Goal: Information Seeking & Learning: Find specific fact

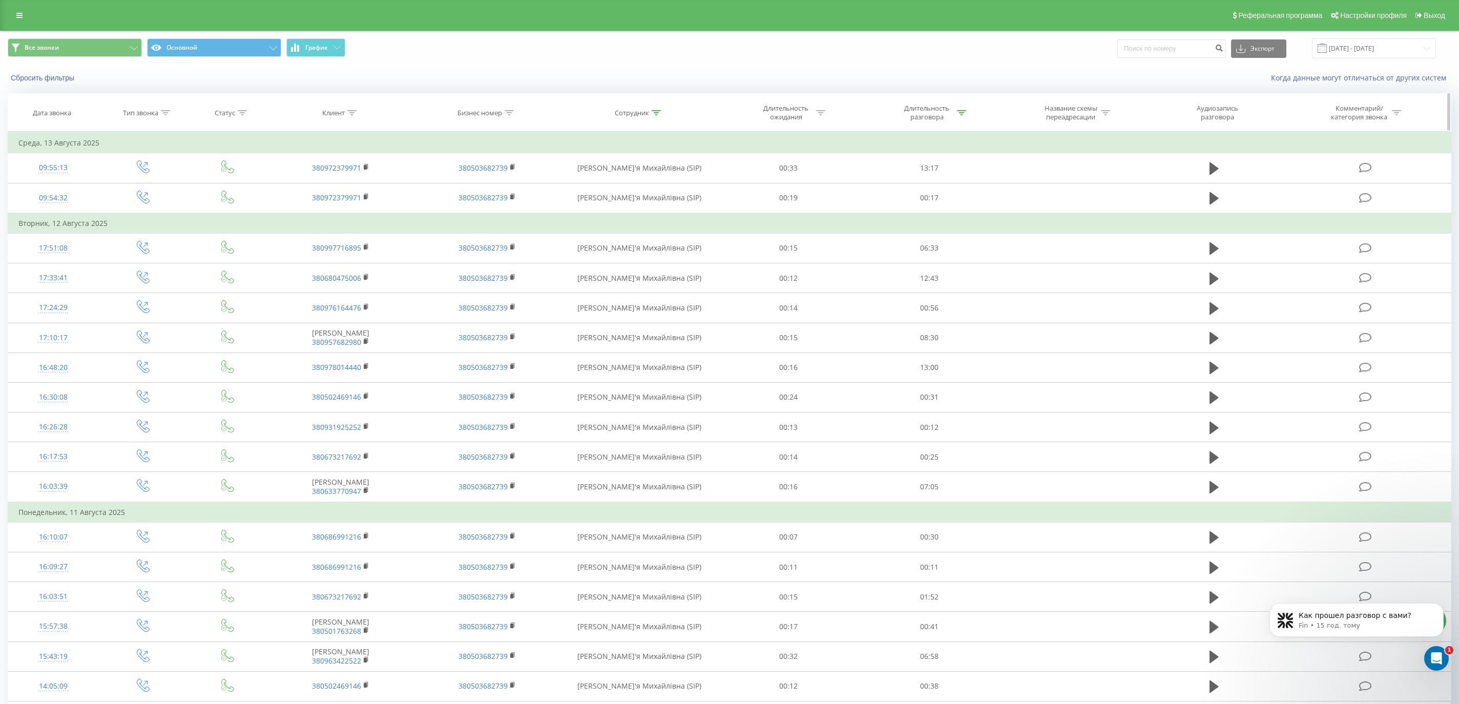
click at [658, 115] on icon at bounding box center [655, 112] width 9 height 5
click at [605, 185] on input "[PERSON_NAME]" at bounding box center [639, 186] width 90 height 18
click at [669, 211] on span "OK" at bounding box center [660, 206] width 29 height 16
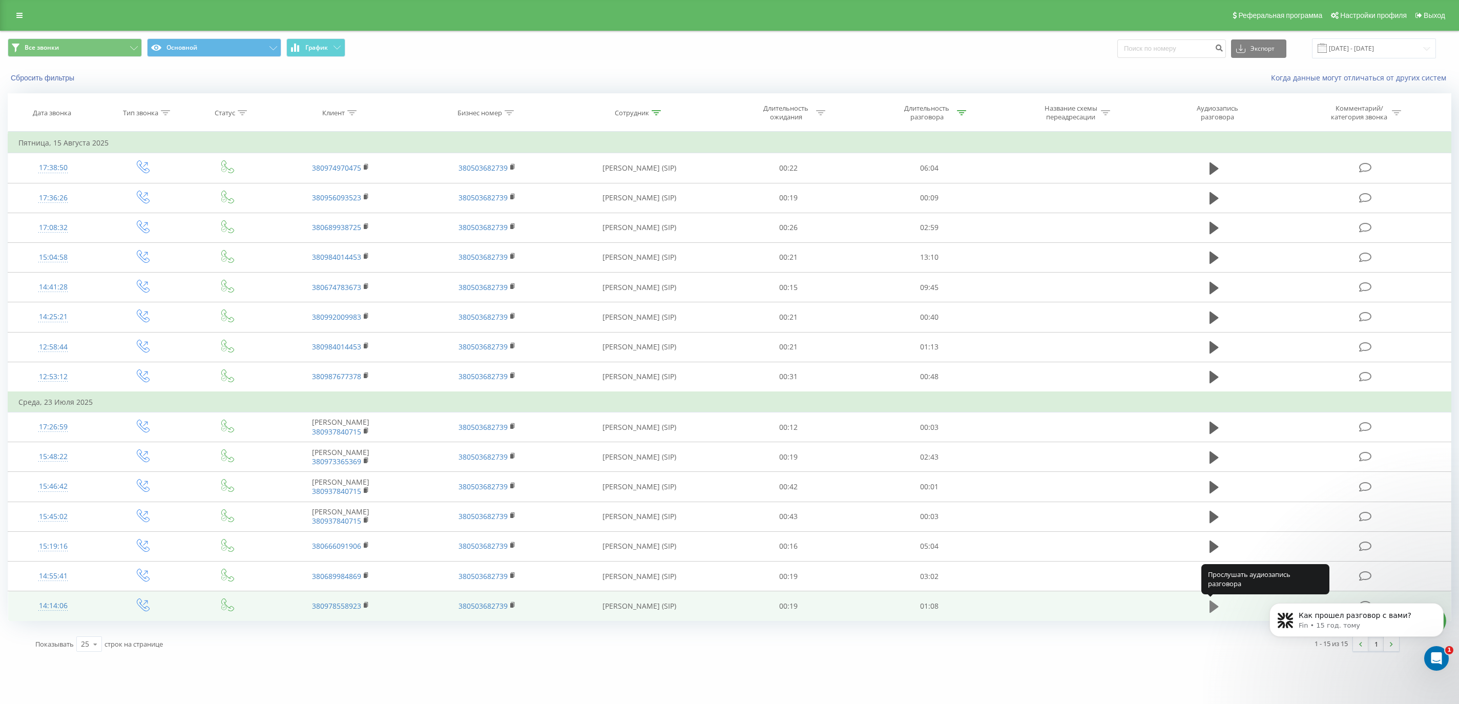
click at [1213, 606] on icon at bounding box center [1213, 606] width 9 height 12
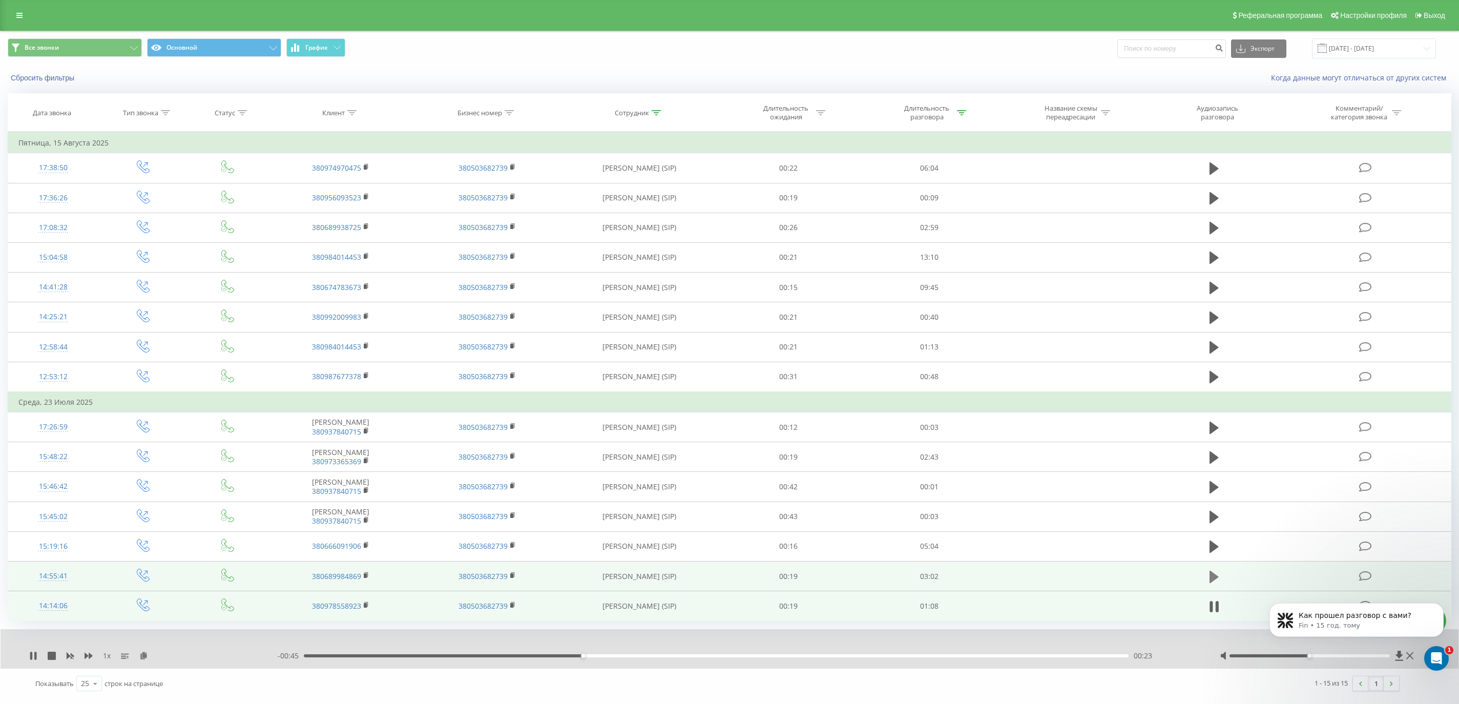
click at [1211, 581] on icon at bounding box center [1213, 576] width 9 height 12
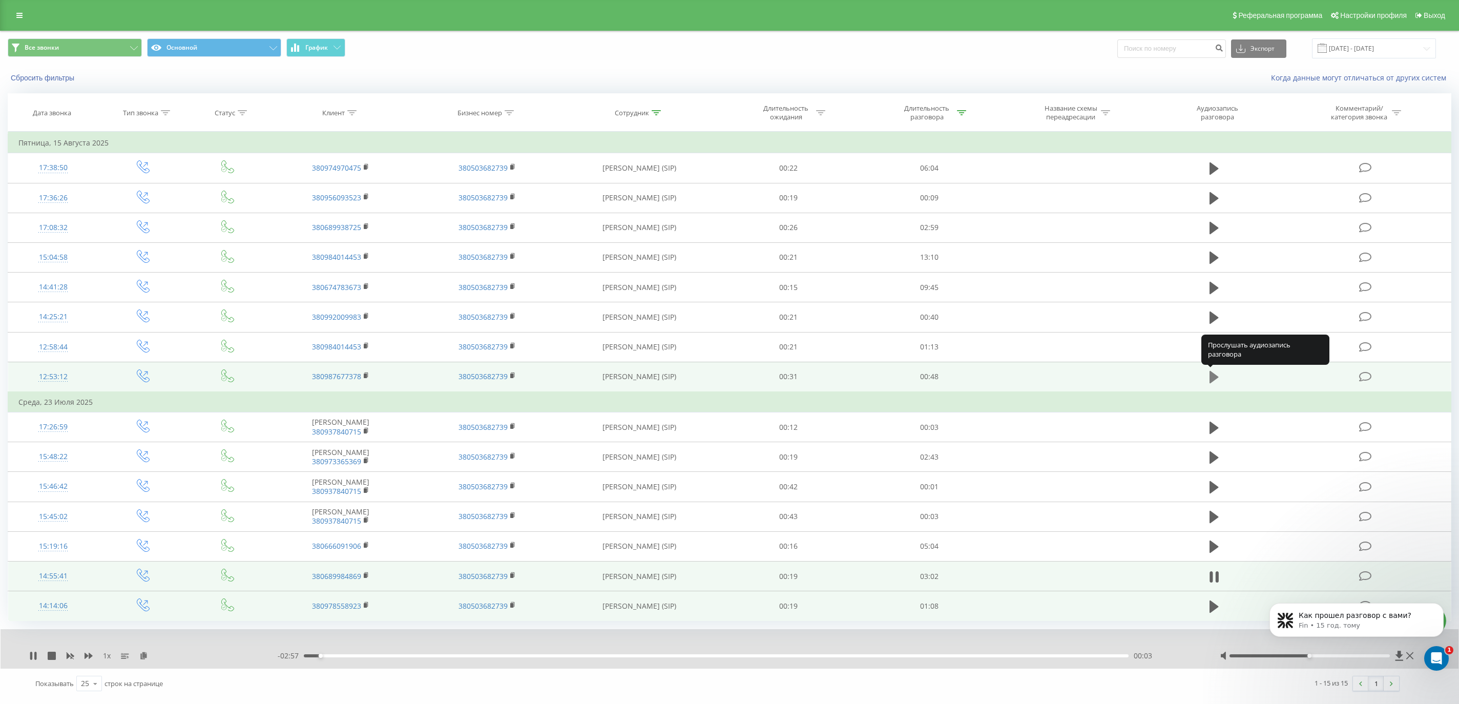
click at [1216, 380] on icon at bounding box center [1213, 377] width 9 height 14
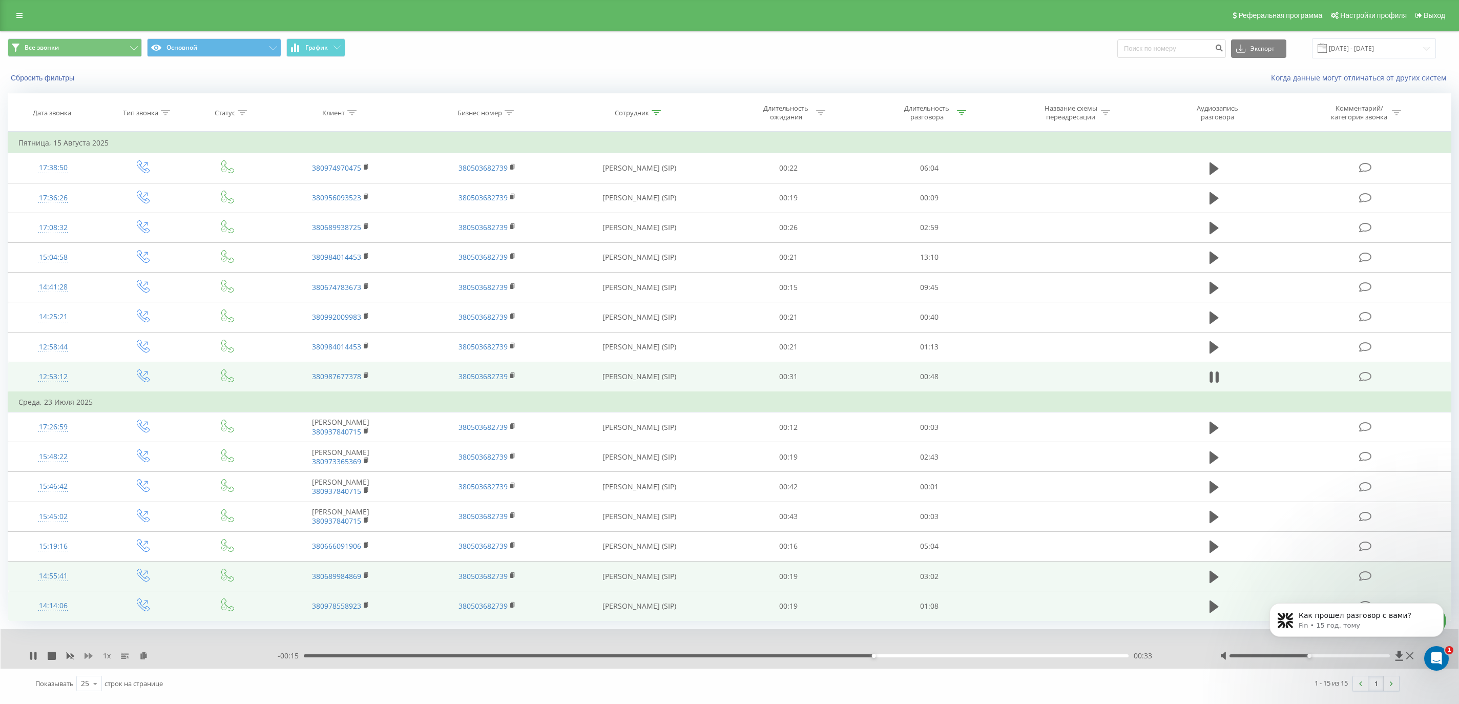
click at [89, 654] on icon at bounding box center [89, 656] width 8 height 6
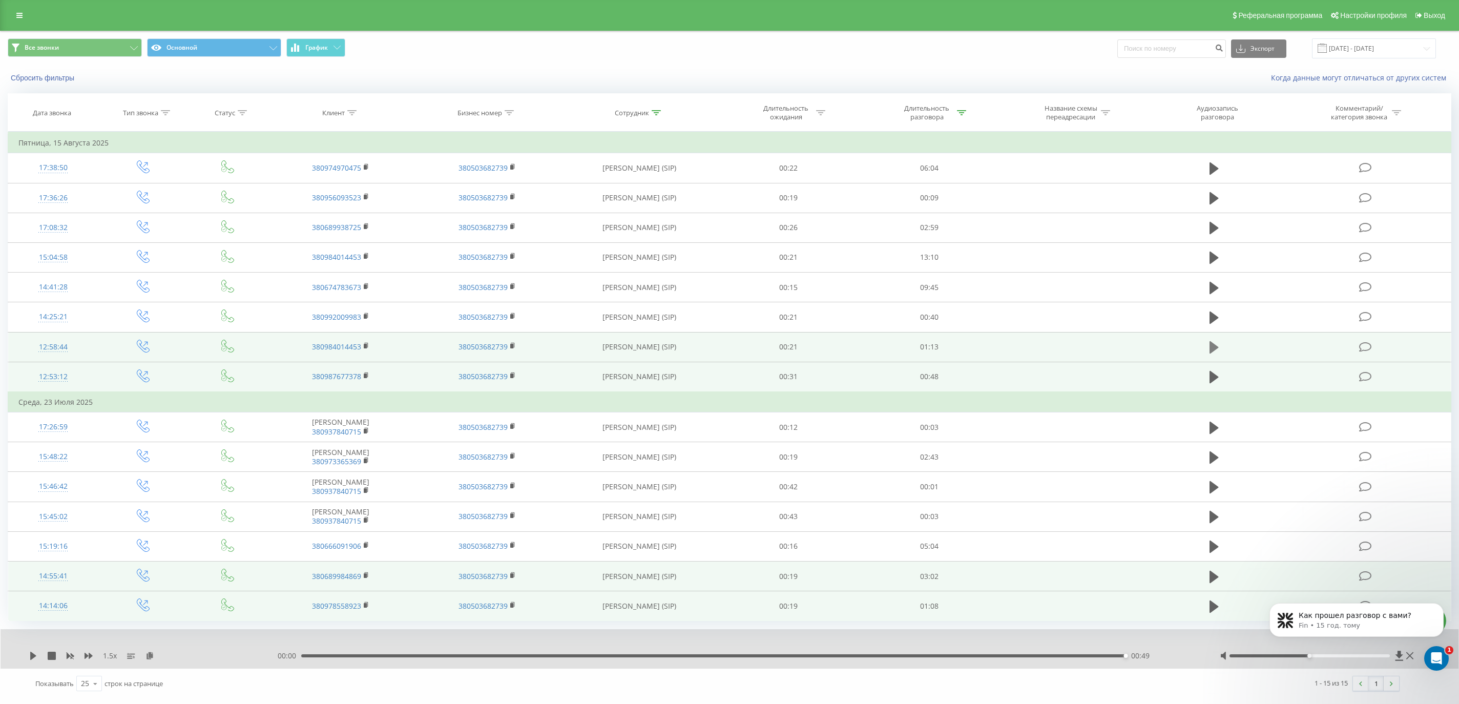
click at [1210, 351] on icon at bounding box center [1213, 347] width 9 height 12
click at [658, 113] on icon at bounding box center [655, 112] width 9 height 5
click at [608, 185] on input "[PERSON_NAME]" at bounding box center [639, 186] width 90 height 18
click at [658, 204] on span "OK" at bounding box center [660, 206] width 29 height 16
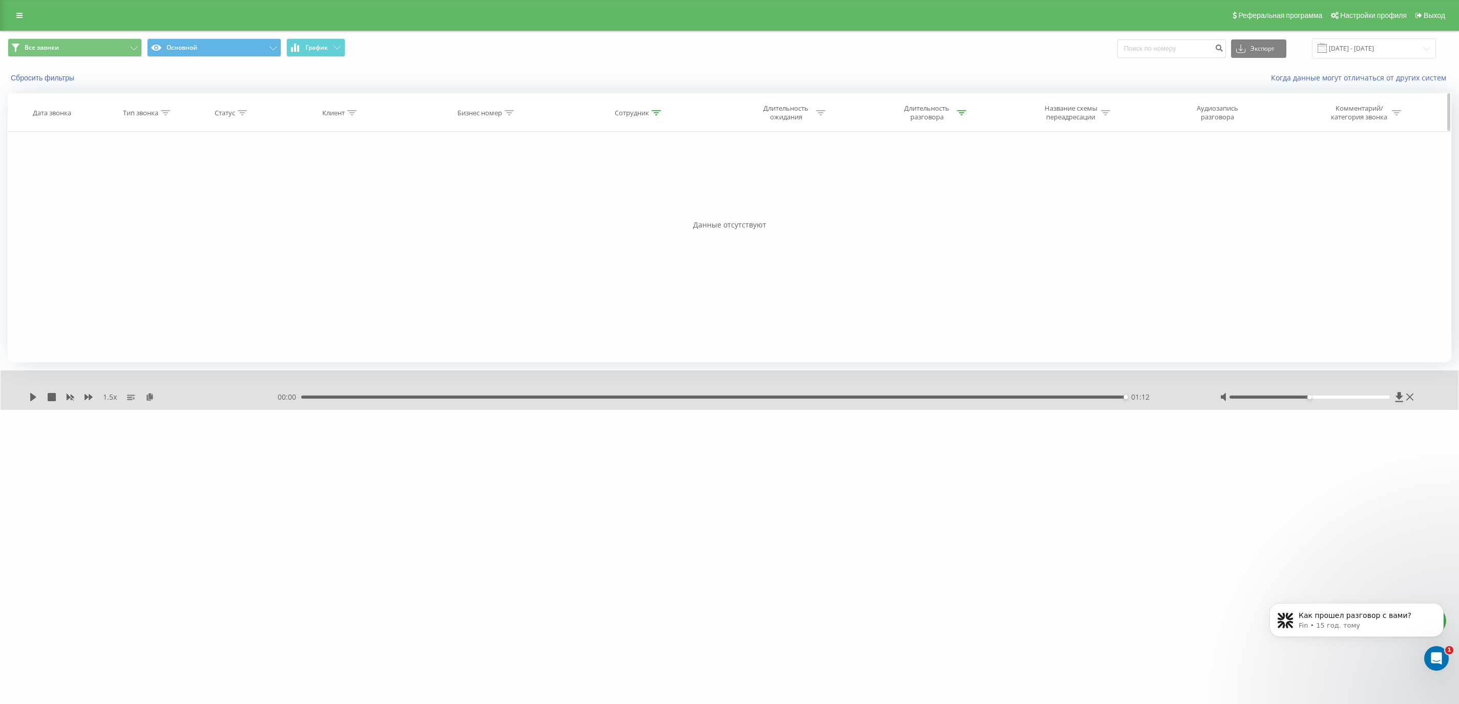
click at [659, 110] on icon at bounding box center [655, 112] width 9 height 5
click at [635, 189] on input "[DEMOGRAPHIC_DATA]" at bounding box center [639, 186] width 90 height 18
type input "с"
click at [668, 208] on span "OK" at bounding box center [660, 206] width 29 height 16
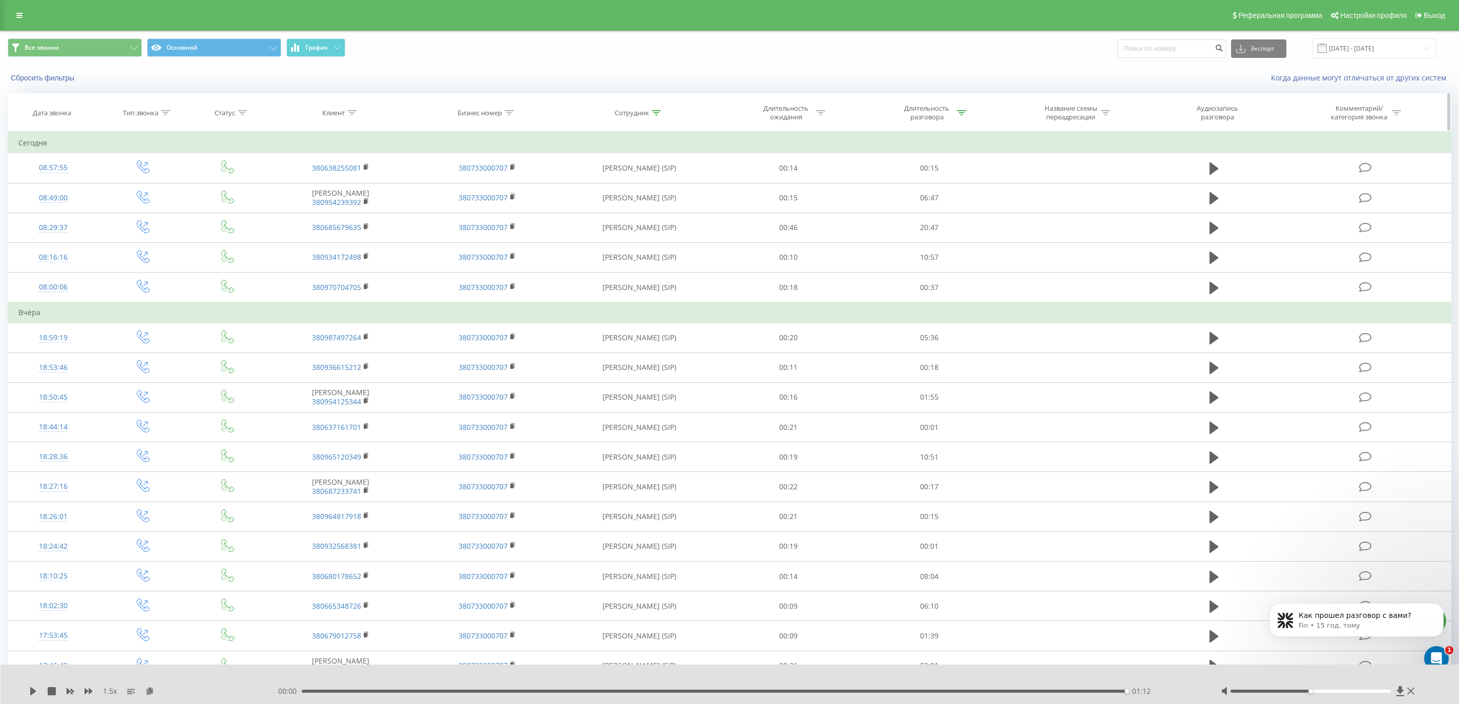
click at [657, 112] on icon at bounding box center [655, 112] width 9 height 5
click at [609, 188] on input "вікторія" at bounding box center [639, 186] width 90 height 18
click at [661, 208] on span "OK" at bounding box center [660, 206] width 29 height 16
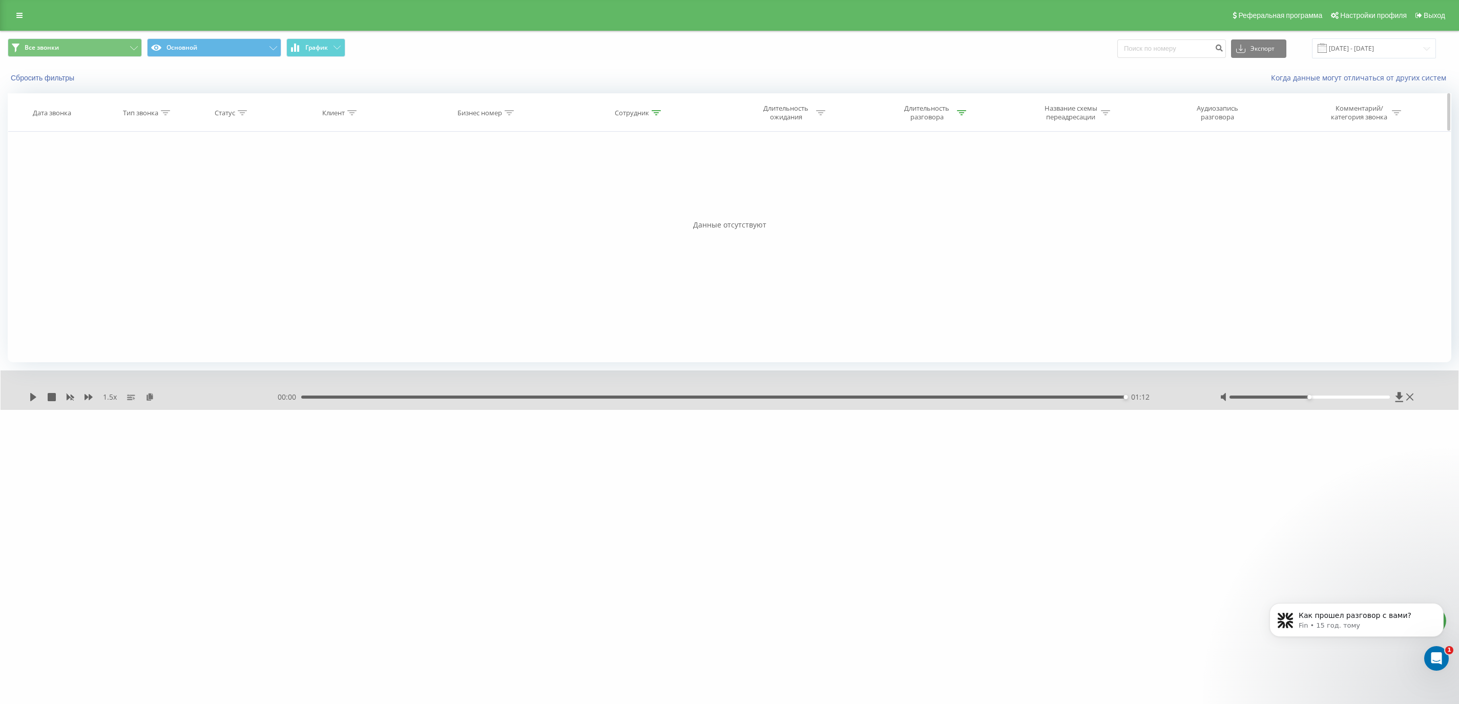
click at [657, 112] on icon at bounding box center [655, 112] width 9 height 5
click at [601, 184] on input "соплюк" at bounding box center [639, 186] width 90 height 18
click at [667, 205] on span "OK" at bounding box center [660, 206] width 29 height 16
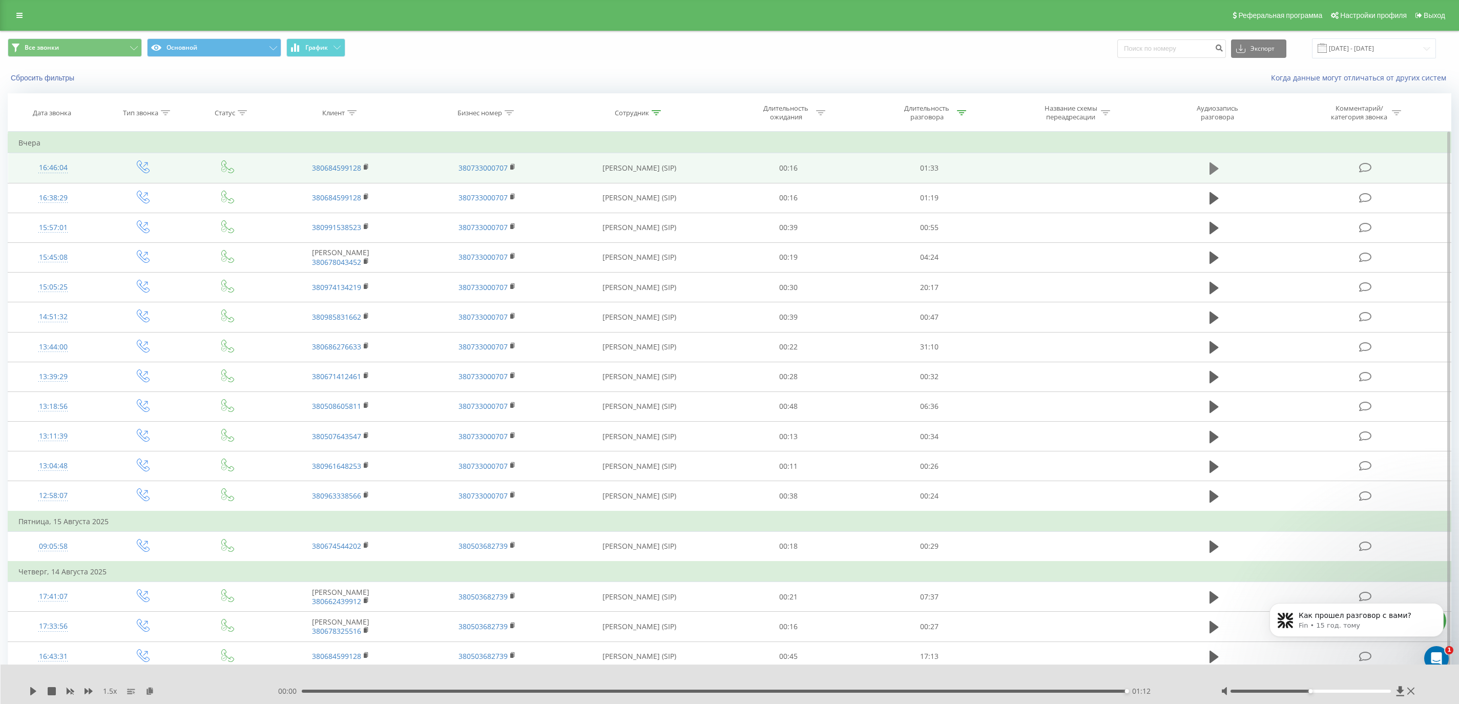
click at [1214, 167] on icon at bounding box center [1213, 168] width 9 height 12
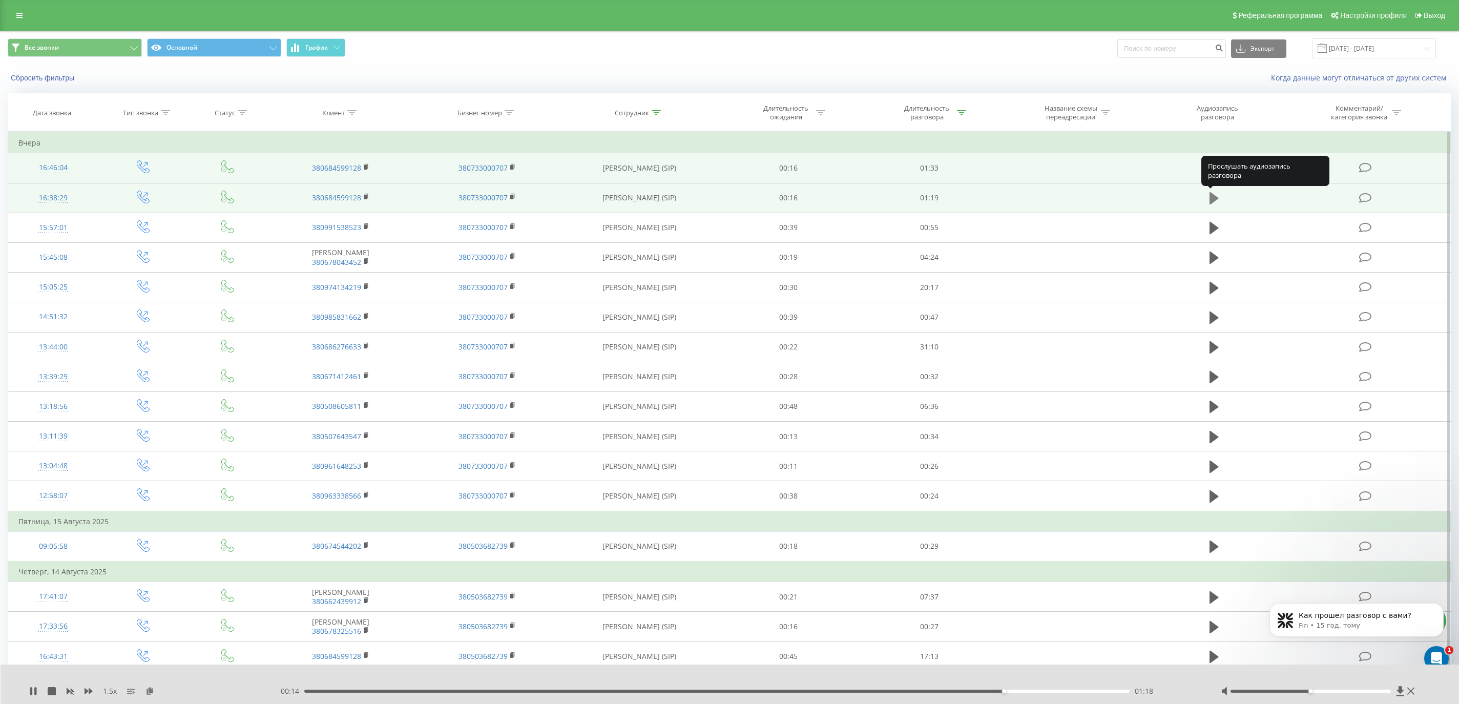
click at [1212, 196] on icon at bounding box center [1213, 198] width 9 height 12
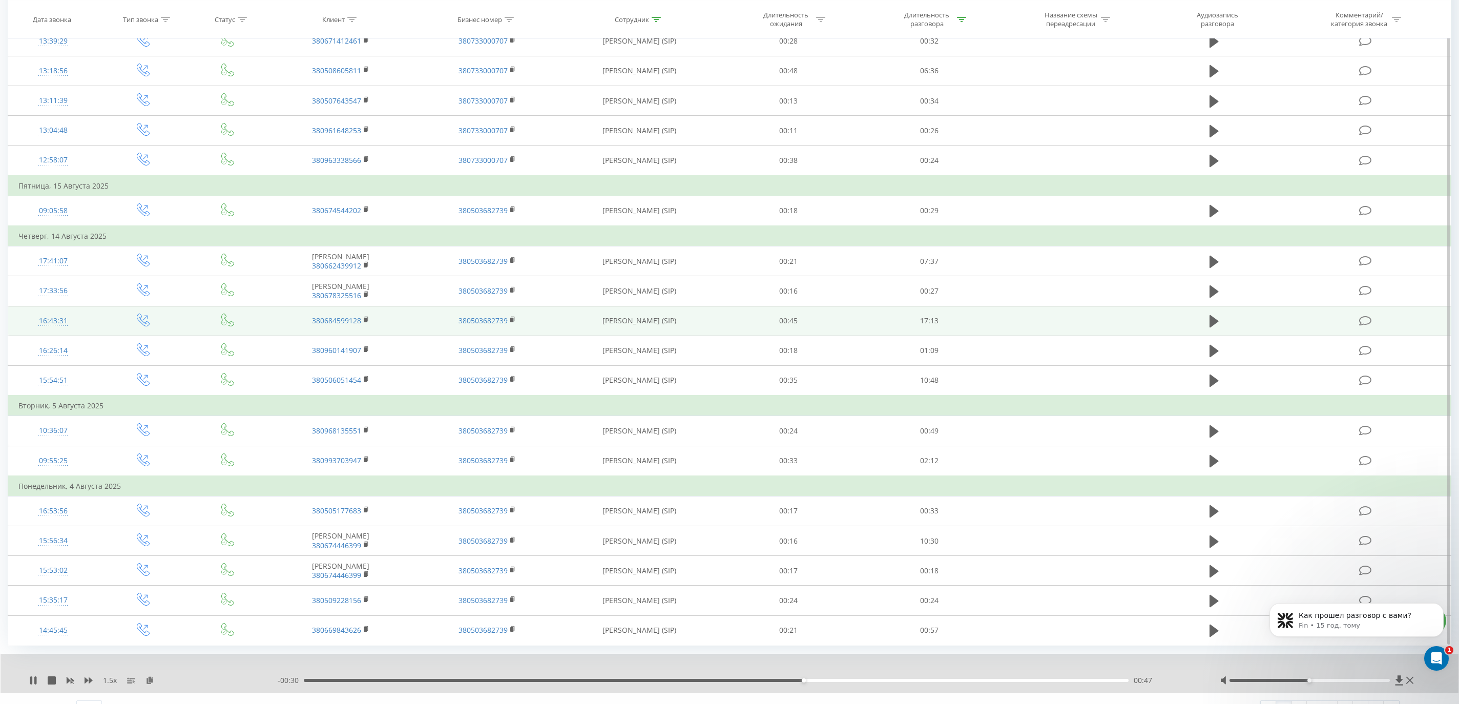
scroll to position [334, 0]
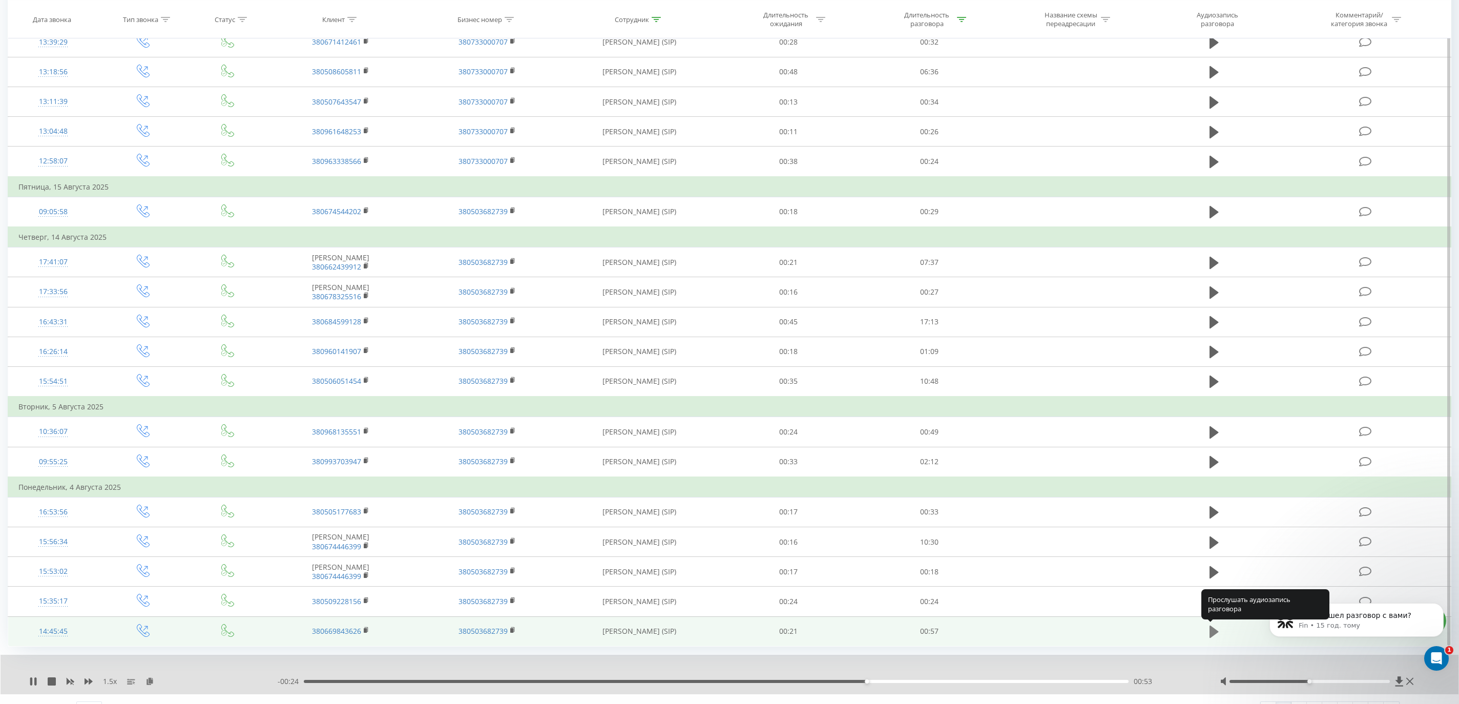
click at [1212, 630] on icon at bounding box center [1213, 631] width 9 height 12
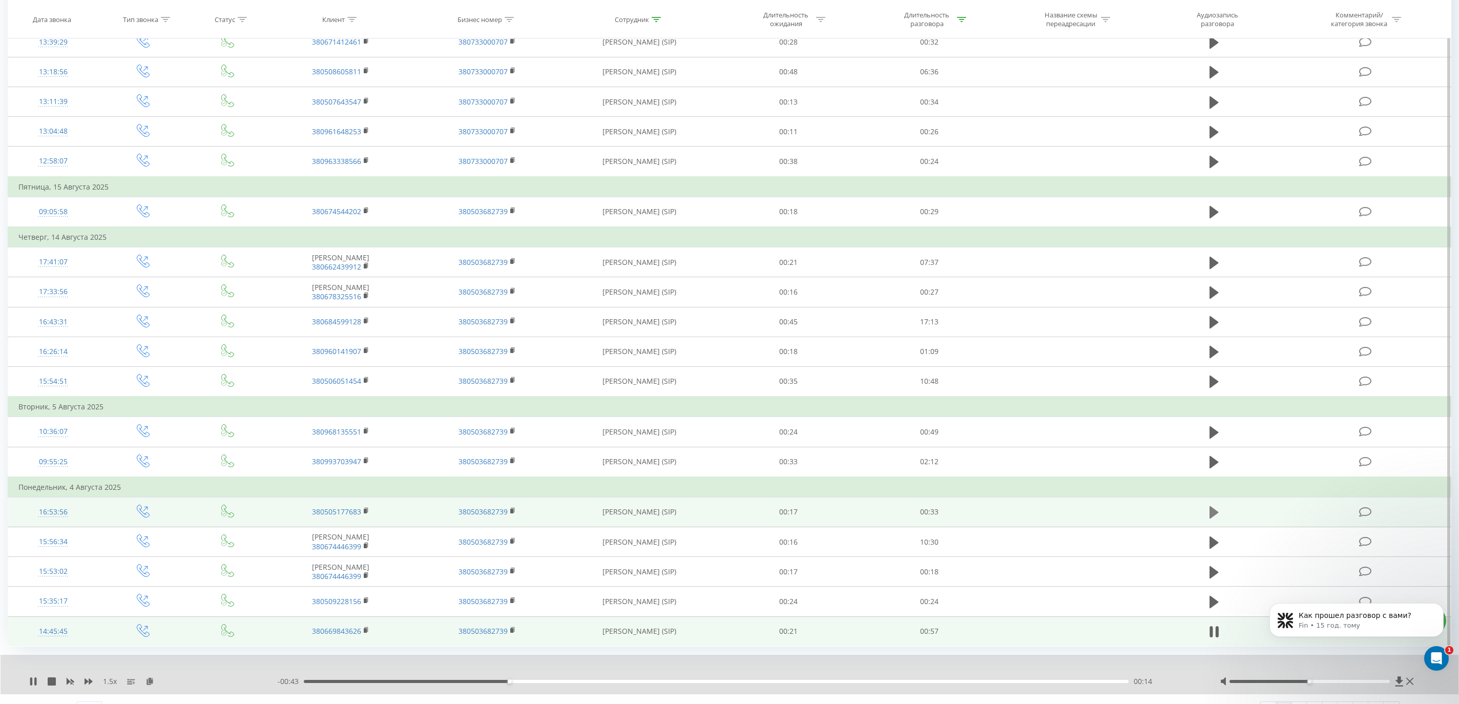
click at [1211, 513] on icon at bounding box center [1213, 512] width 9 height 12
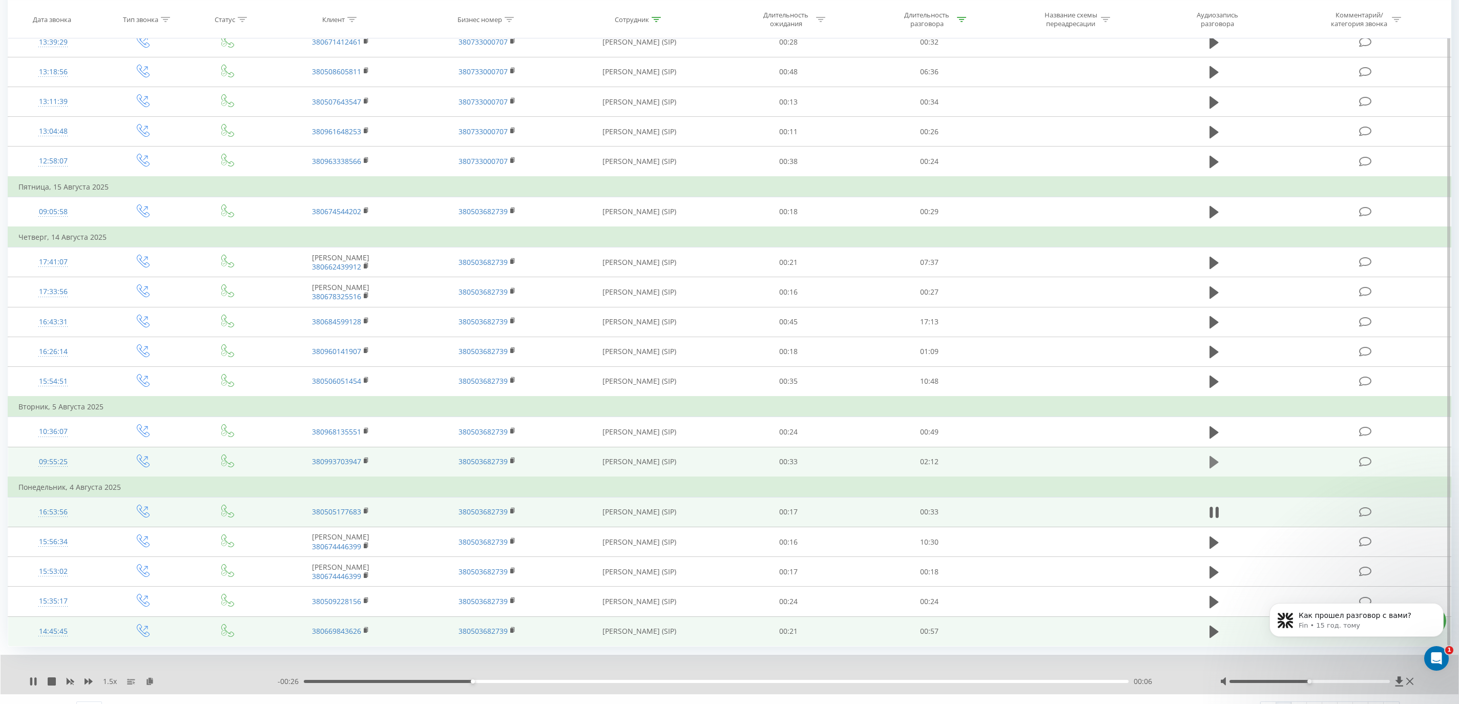
click at [1216, 461] on icon at bounding box center [1213, 462] width 9 height 12
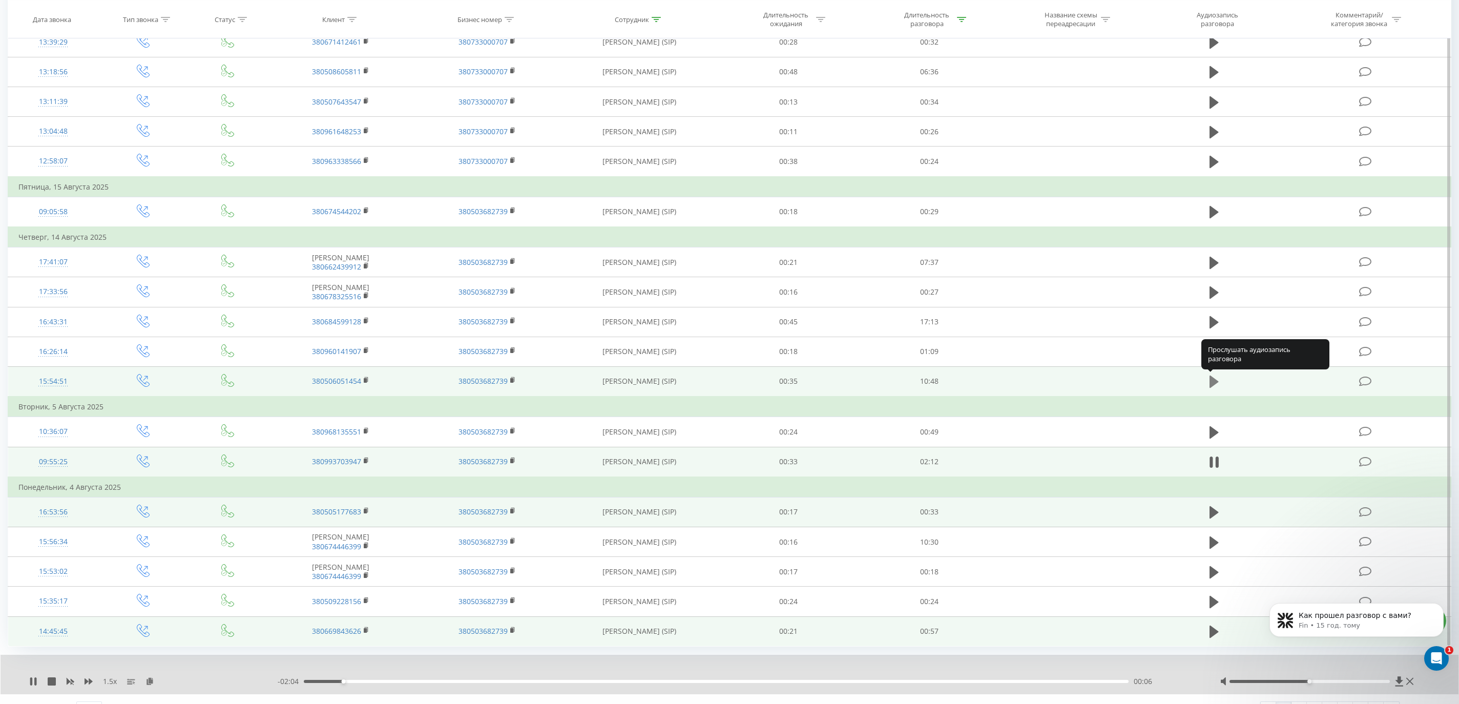
click at [1216, 381] on icon at bounding box center [1213, 381] width 9 height 12
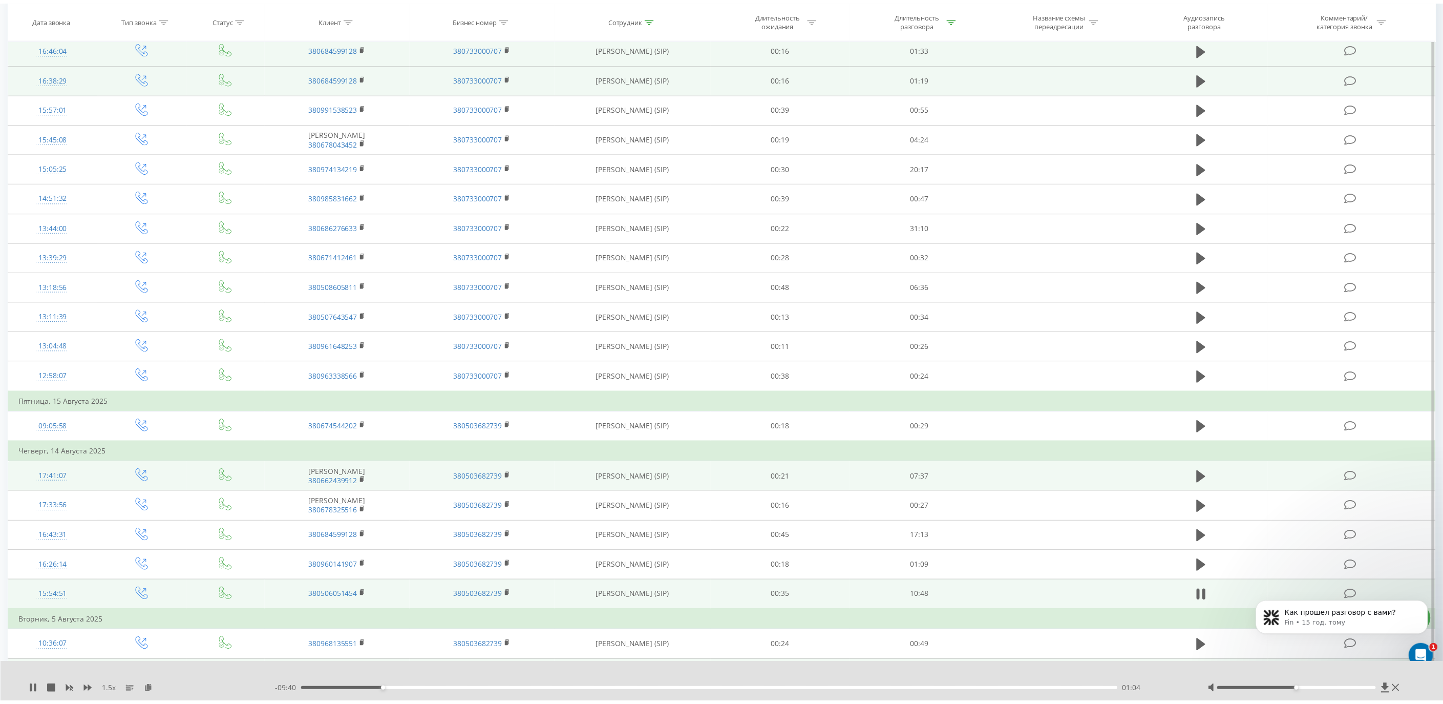
scroll to position [121, 0]
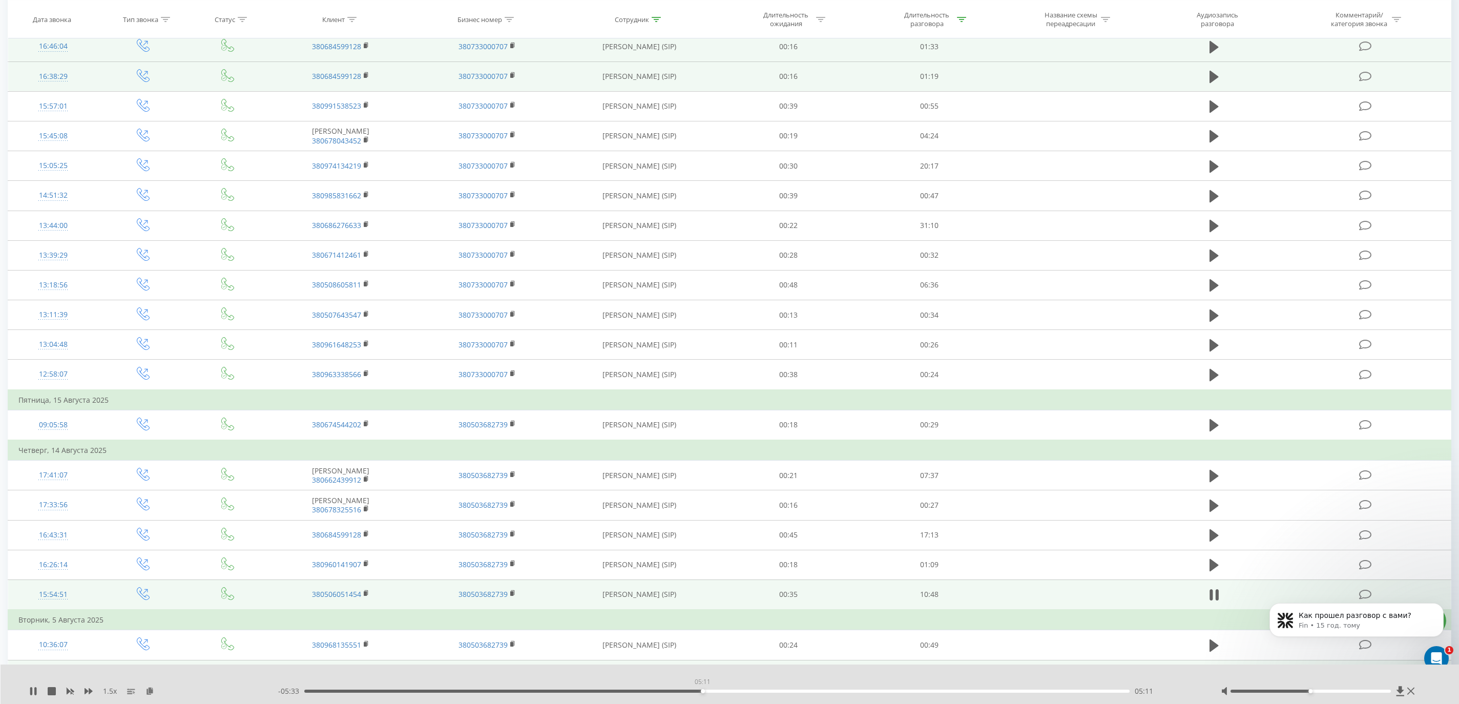
click at [702, 690] on div "05:11" at bounding box center [716, 690] width 825 height 3
click at [739, 690] on div "05:40" at bounding box center [716, 690] width 825 height 3
click at [779, 689] on div "06:11" at bounding box center [716, 690] width 825 height 3
click at [824, 689] on div "06:12" at bounding box center [716, 690] width 825 height 3
click at [828, 691] on div "00:00" at bounding box center [716, 690] width 825 height 3
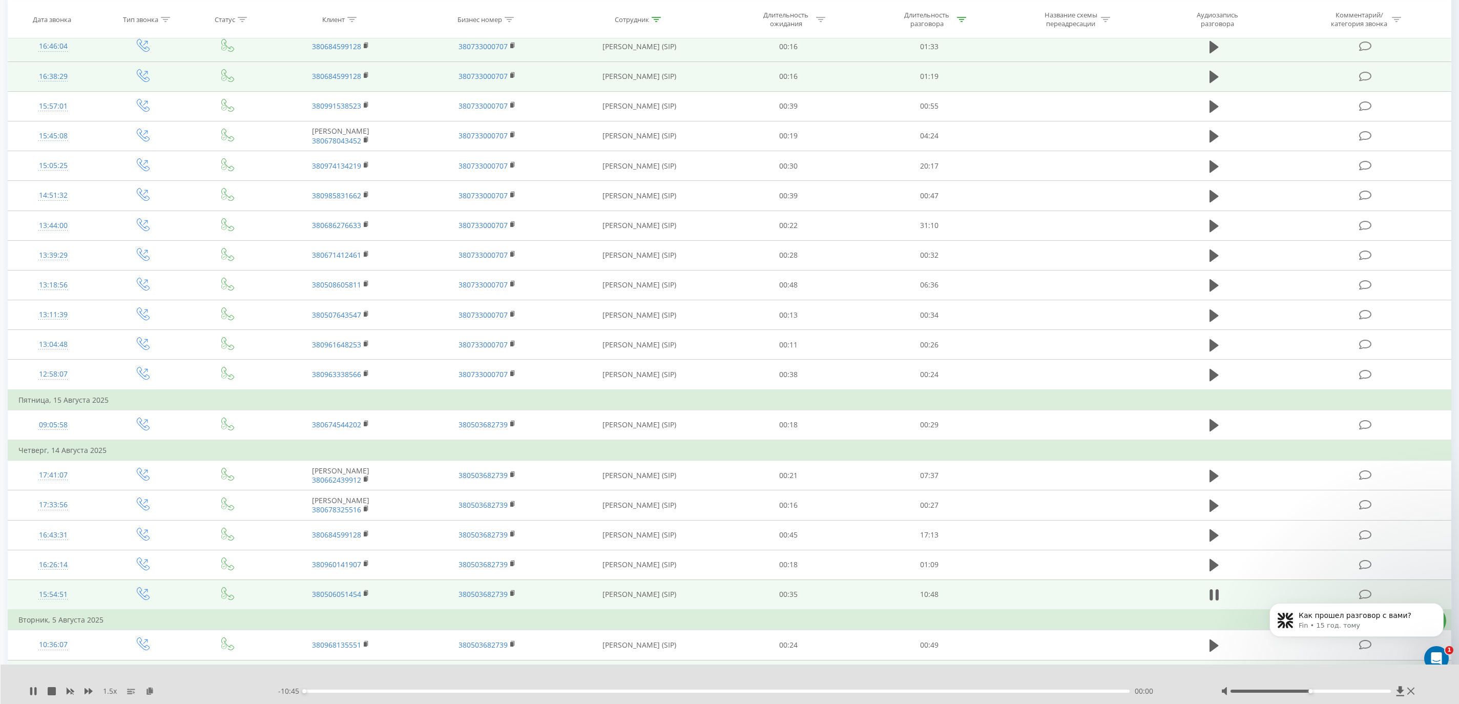
click at [28, 689] on div "1.5 x - 10:45 00:00 00:00" at bounding box center [730, 683] width 1459 height 39
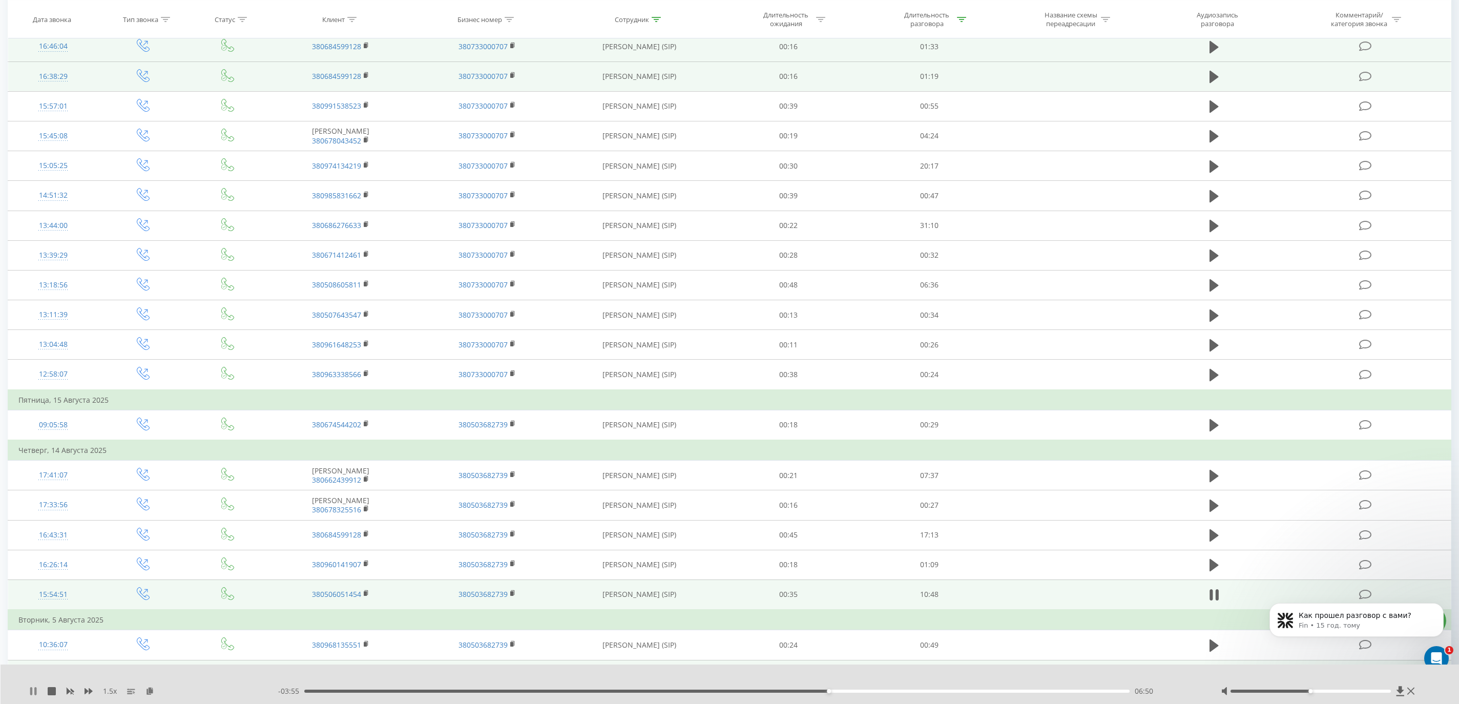
click at [32, 689] on icon at bounding box center [31, 691] width 2 height 8
click at [32, 689] on icon at bounding box center [33, 691] width 6 height 8
click at [916, 689] on div "07:58" at bounding box center [716, 690] width 825 height 3
click at [1012, 691] on div "09:14" at bounding box center [716, 690] width 825 height 3
click at [1091, 689] on div "10:16" at bounding box center [716, 690] width 825 height 3
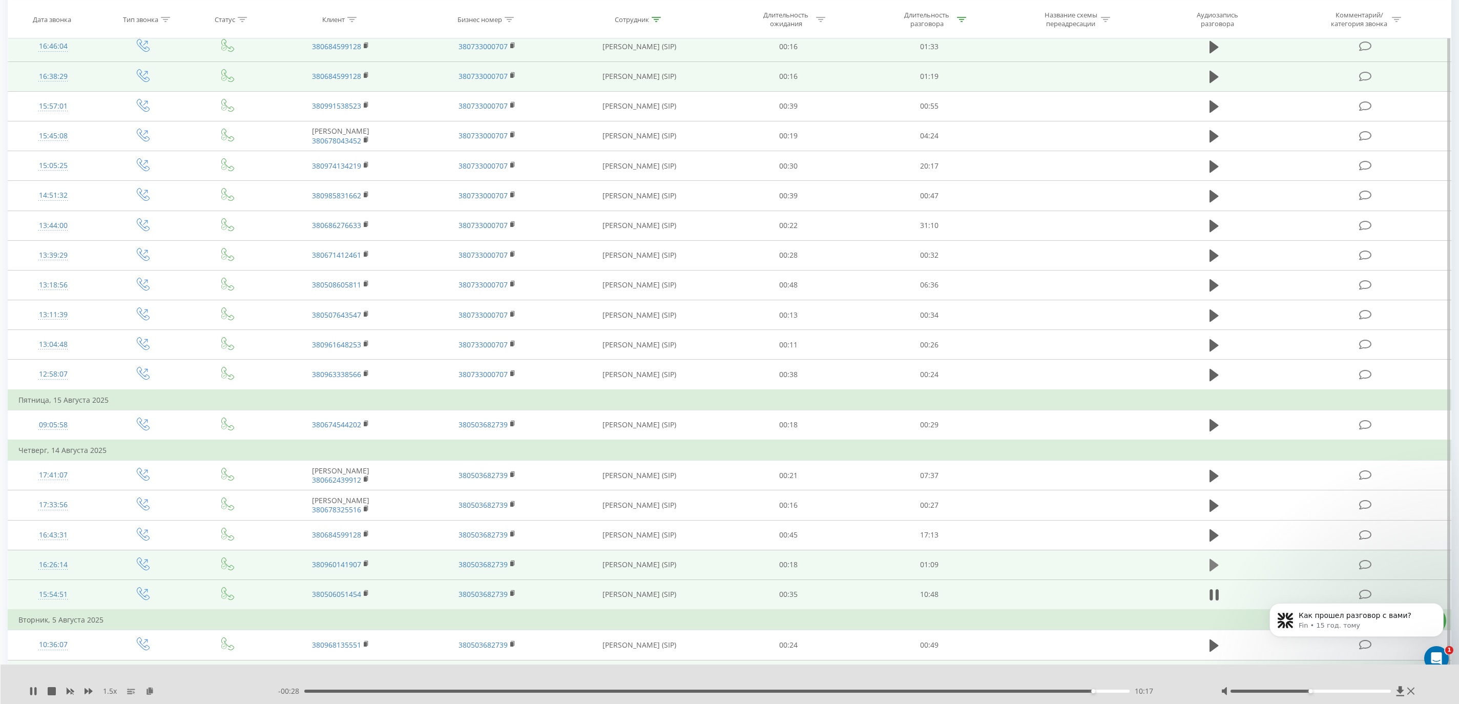
click at [1215, 563] on icon at bounding box center [1213, 565] width 9 height 12
click at [33, 689] on icon at bounding box center [33, 691] width 8 height 8
click at [35, 691] on icon at bounding box center [33, 691] width 8 height 8
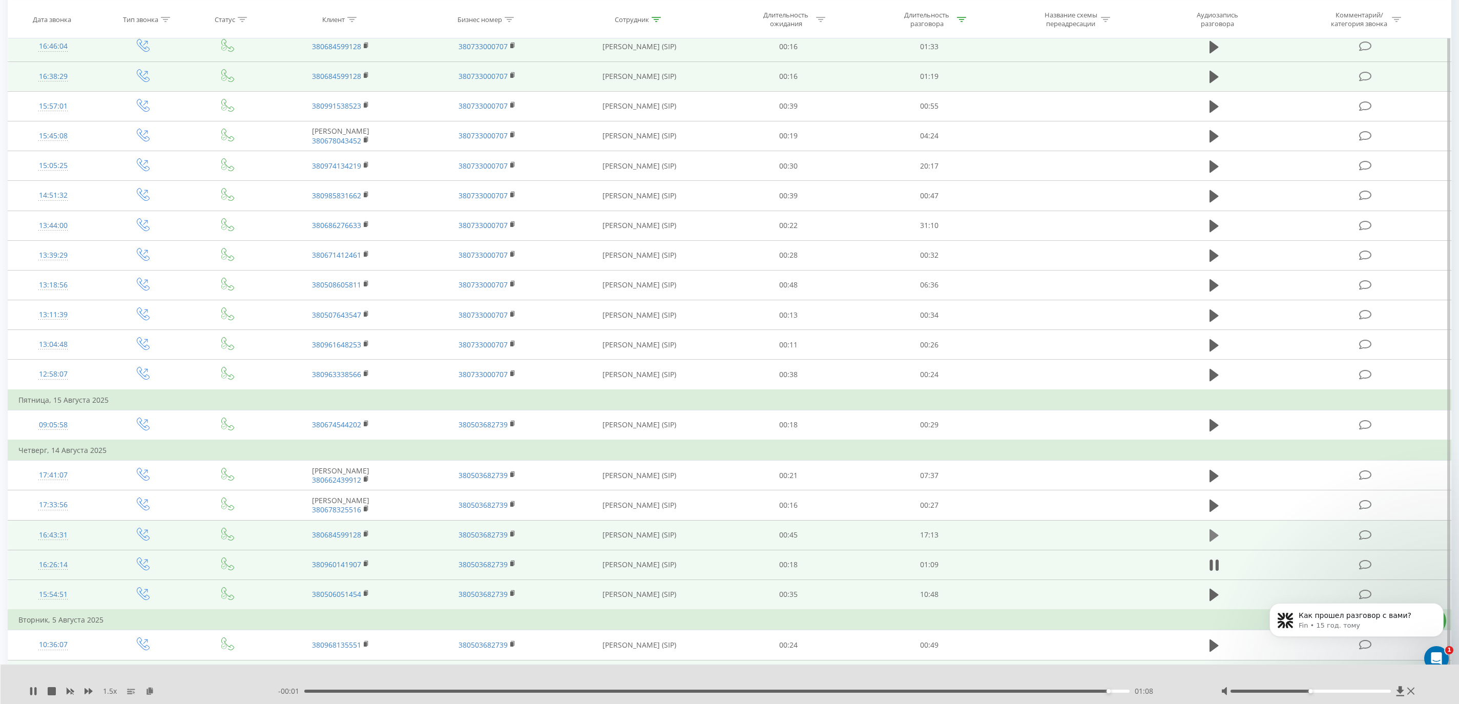
click at [1209, 536] on icon at bounding box center [1213, 535] width 9 height 12
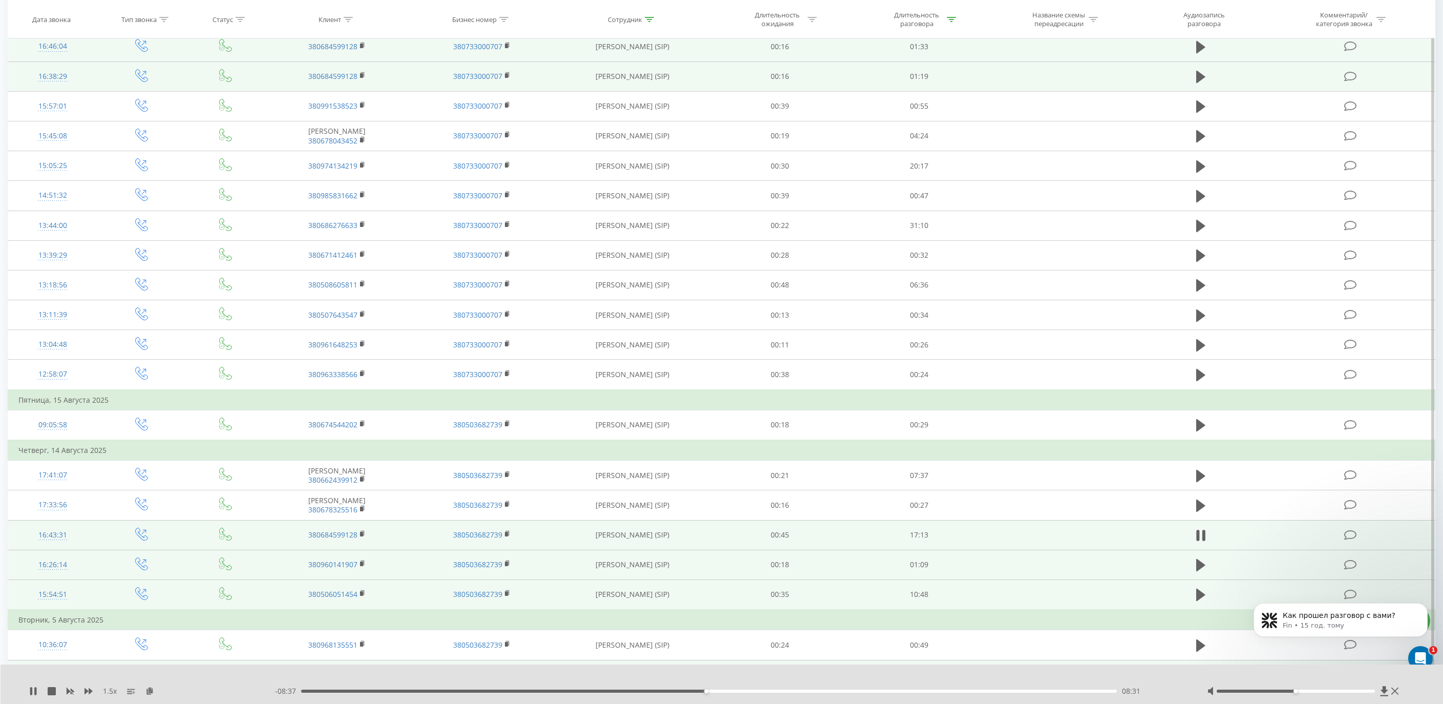
click at [869, 689] on div "08:31" at bounding box center [709, 690] width 816 height 3
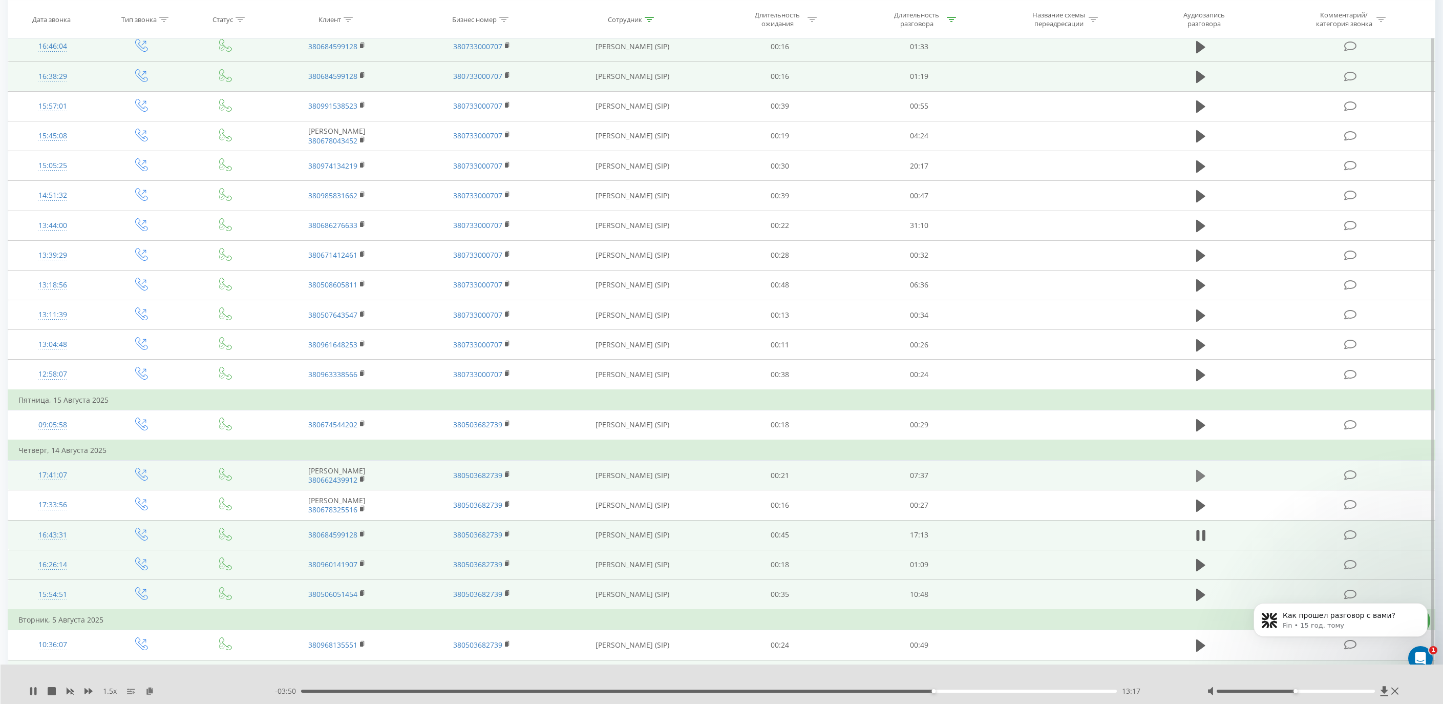
click at [1200, 476] on icon at bounding box center [1200, 476] width 9 height 12
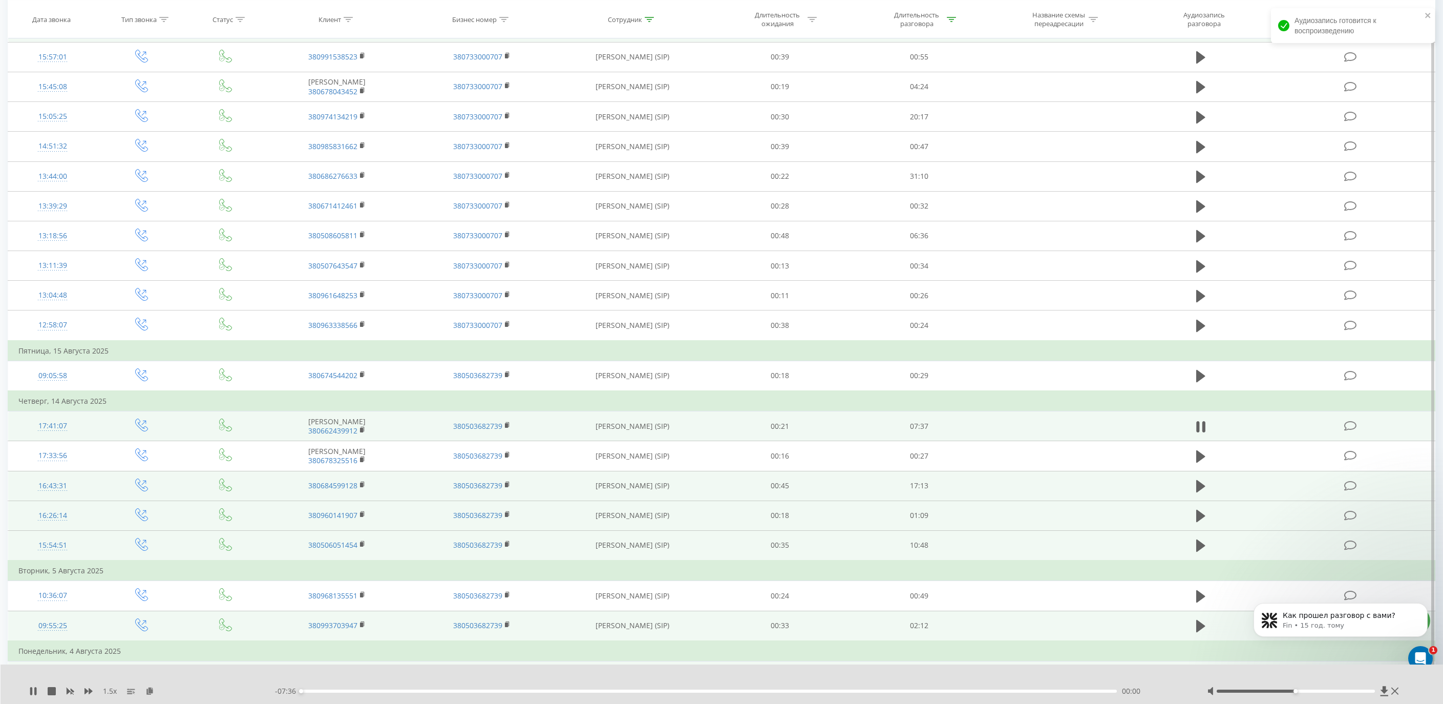
scroll to position [199, 0]
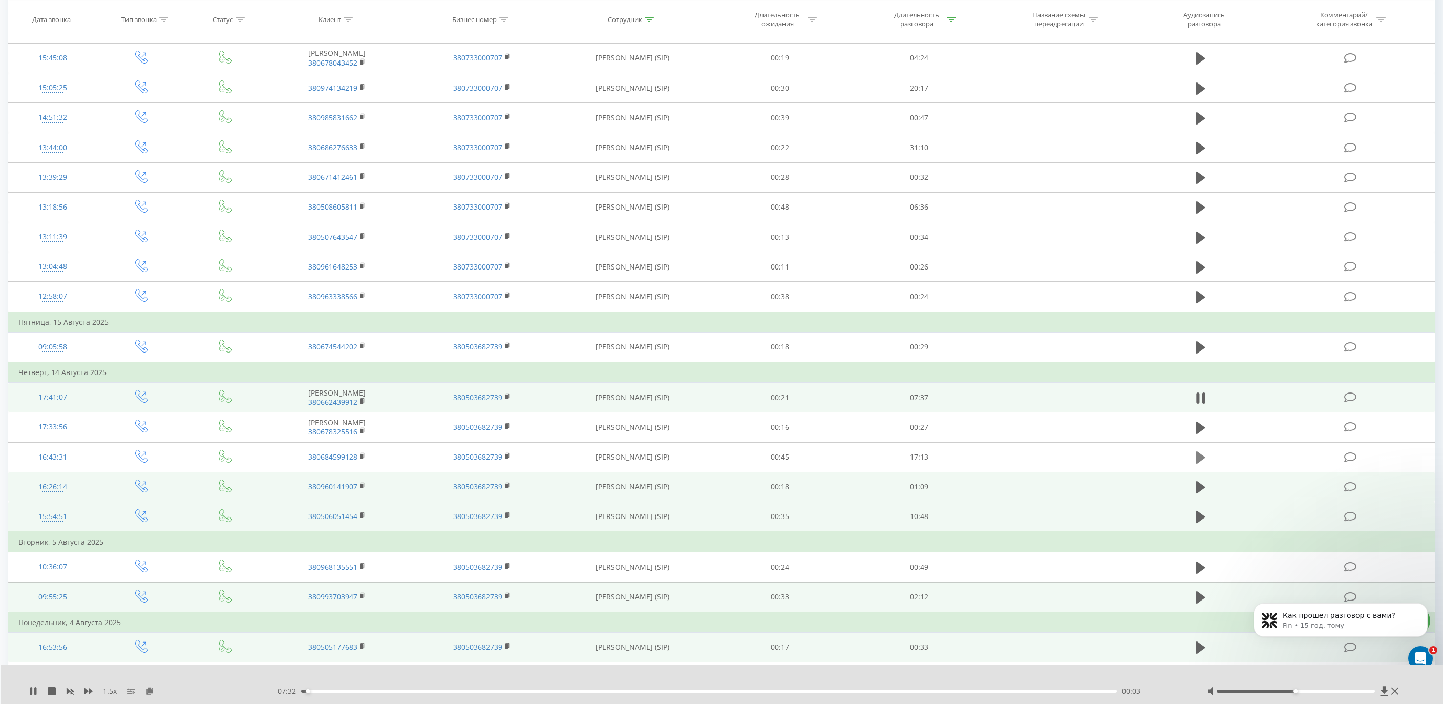
click at [1200, 459] on icon at bounding box center [1200, 457] width 9 height 12
click at [1033, 688] on div "--:-- --:--" at bounding box center [728, 691] width 907 height 10
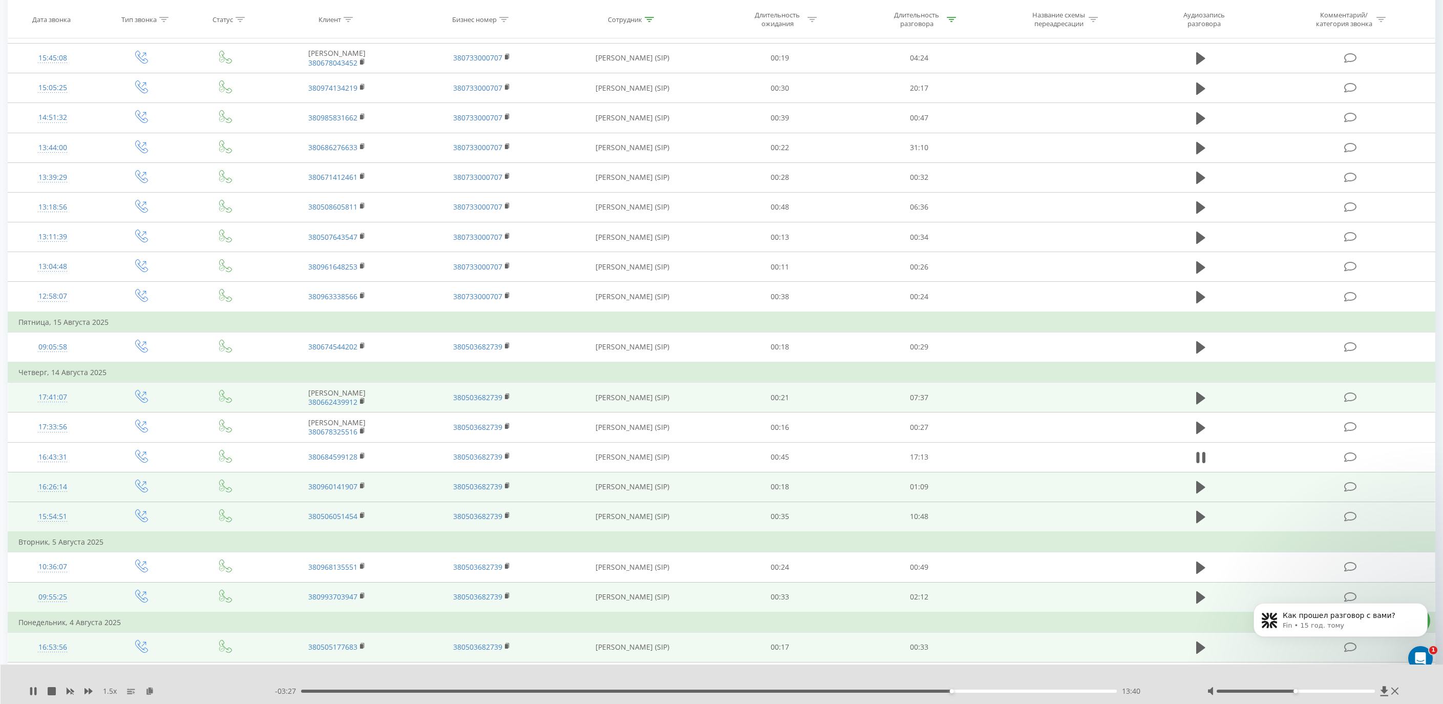
click at [1013, 687] on div "- 03:27 13:40 13:40" at bounding box center [728, 691] width 907 height 10
click at [1015, 690] on div "13:41" at bounding box center [709, 690] width 816 height 3
click at [32, 691] on icon at bounding box center [31, 691] width 2 height 8
click at [32, 690] on icon at bounding box center [33, 691] width 6 height 8
click at [1072, 688] on div "- 01:47 15:20 15:20" at bounding box center [728, 691] width 907 height 10
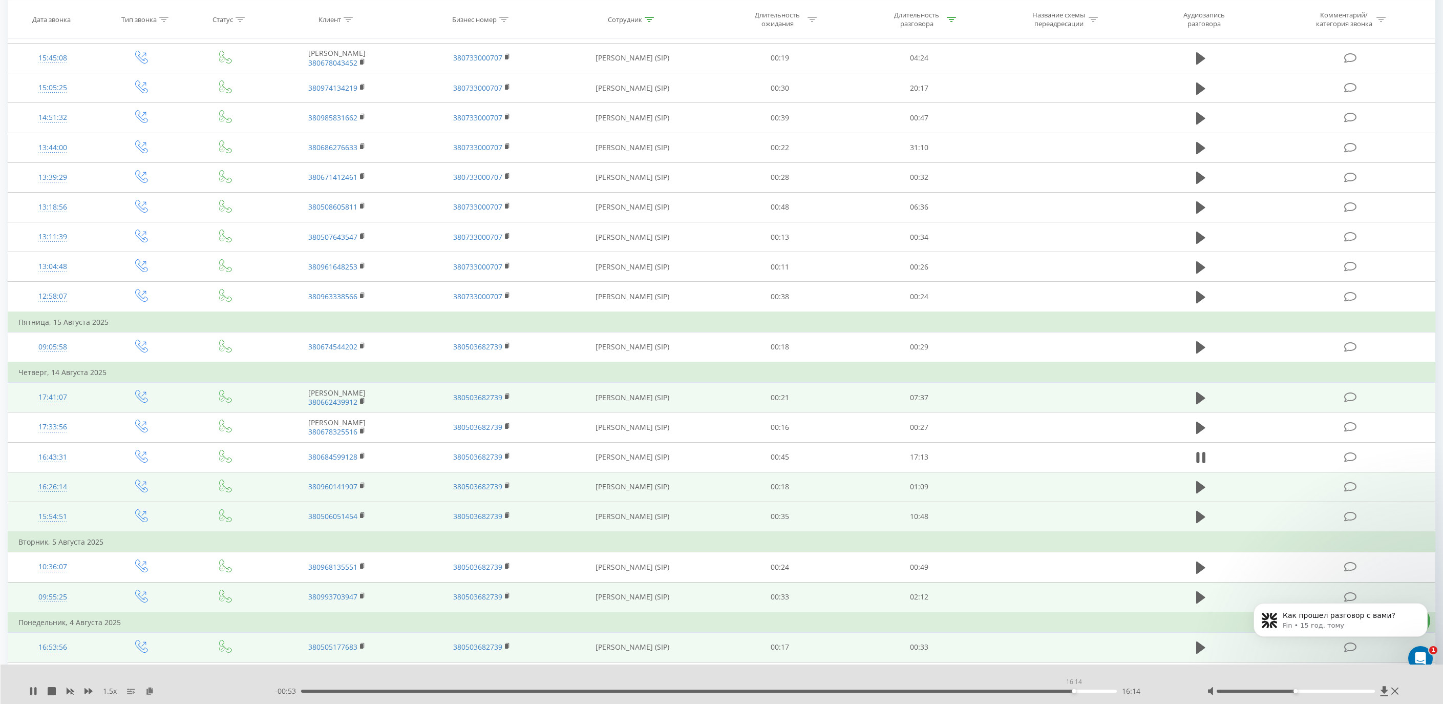
click at [1074, 690] on div "16:14" at bounding box center [709, 690] width 816 height 3
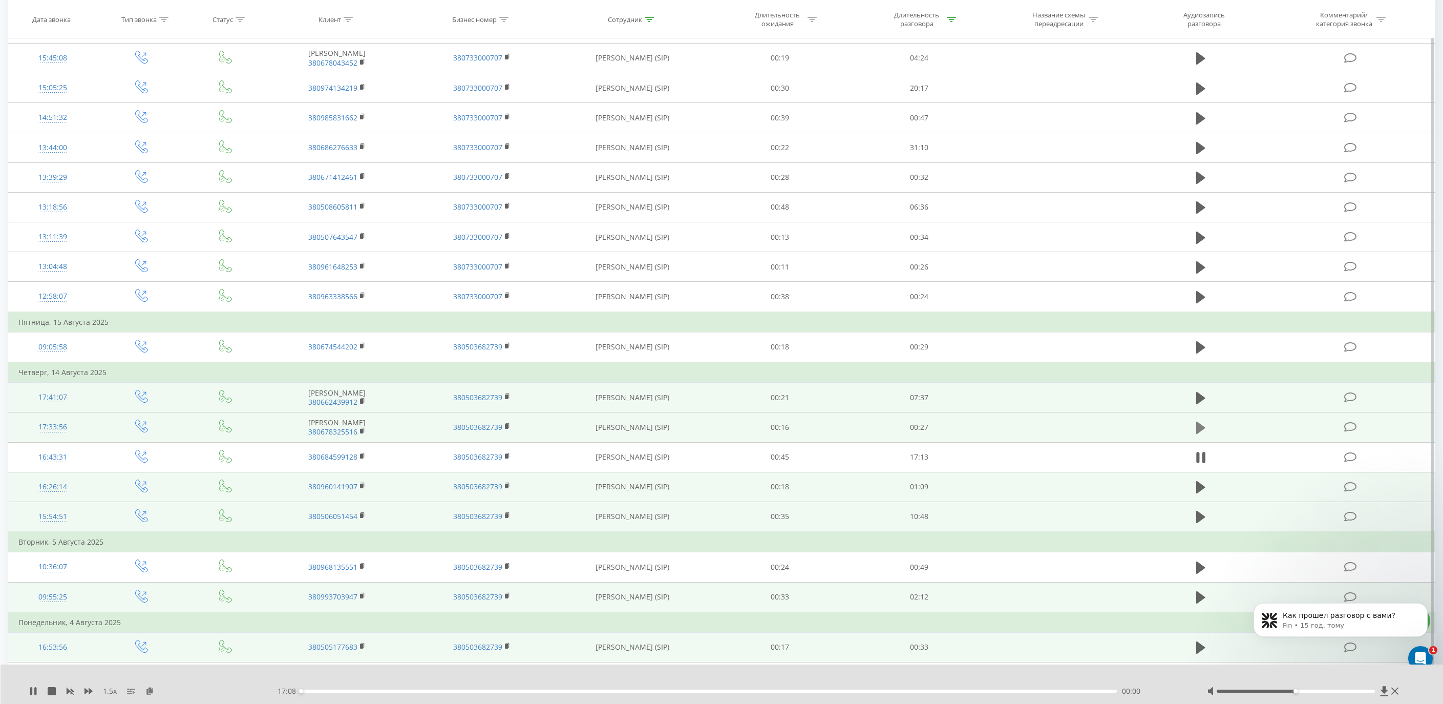
click at [1197, 429] on icon at bounding box center [1200, 428] width 9 height 12
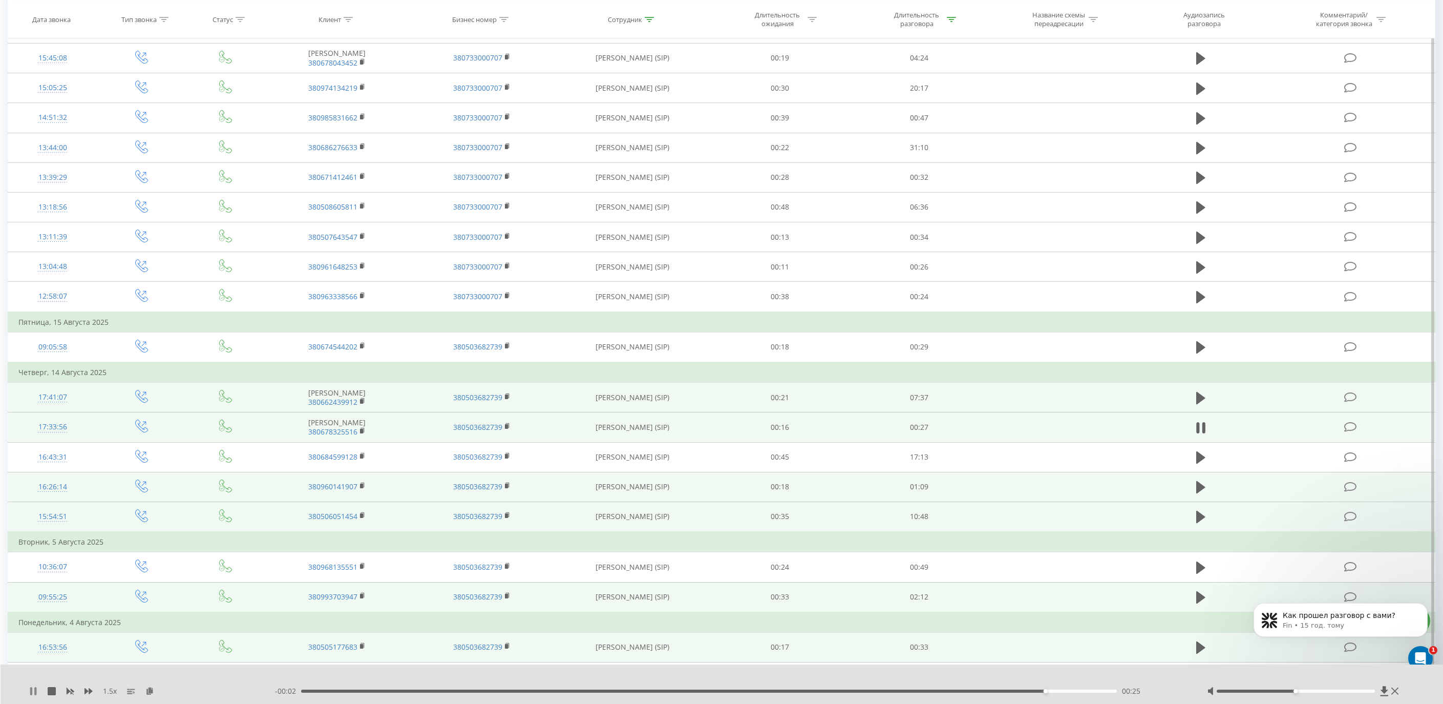
click at [33, 693] on icon at bounding box center [33, 691] width 8 height 8
click at [33, 692] on icon at bounding box center [33, 691] width 6 height 8
click at [1199, 403] on icon at bounding box center [1200, 398] width 9 height 14
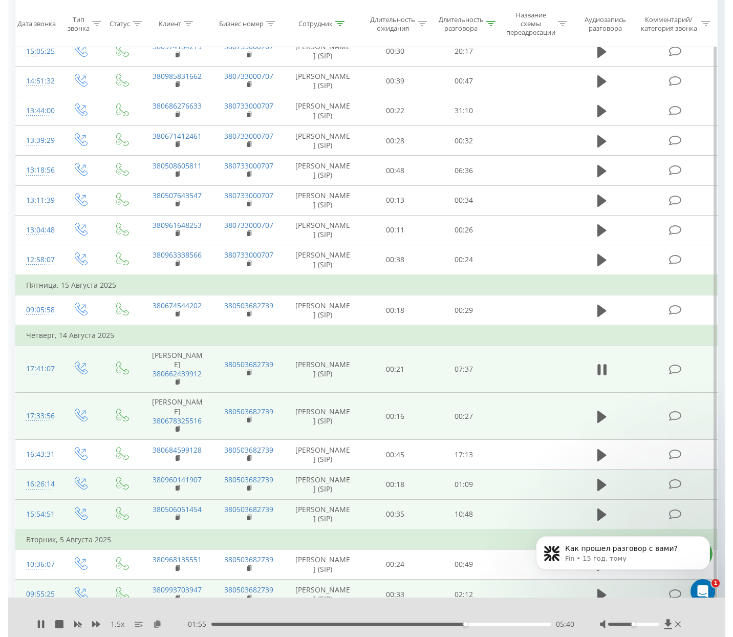
scroll to position [269, 0]
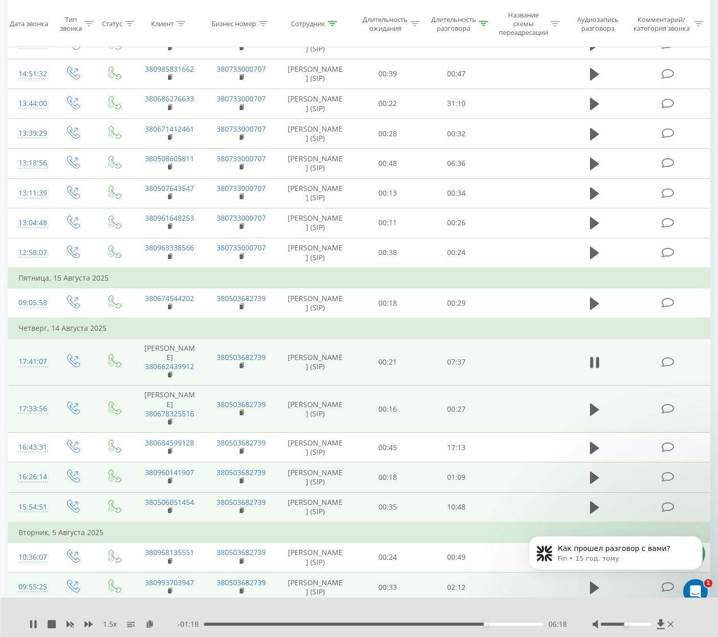
click at [31, 629] on div "1.5 x" at bounding box center [103, 624] width 149 height 10
click at [34, 625] on icon at bounding box center [33, 624] width 8 height 8
click at [34, 625] on icon at bounding box center [33, 624] width 6 height 8
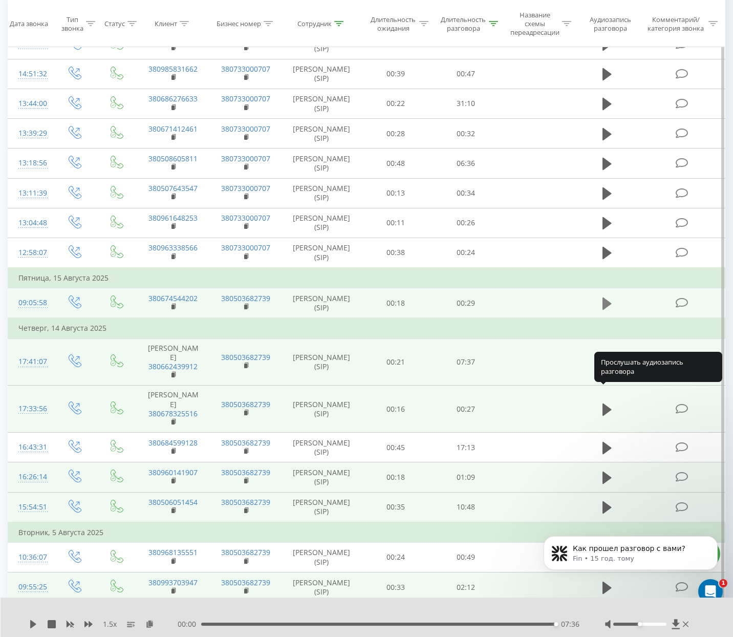
click at [605, 310] on icon at bounding box center [607, 304] width 9 height 12
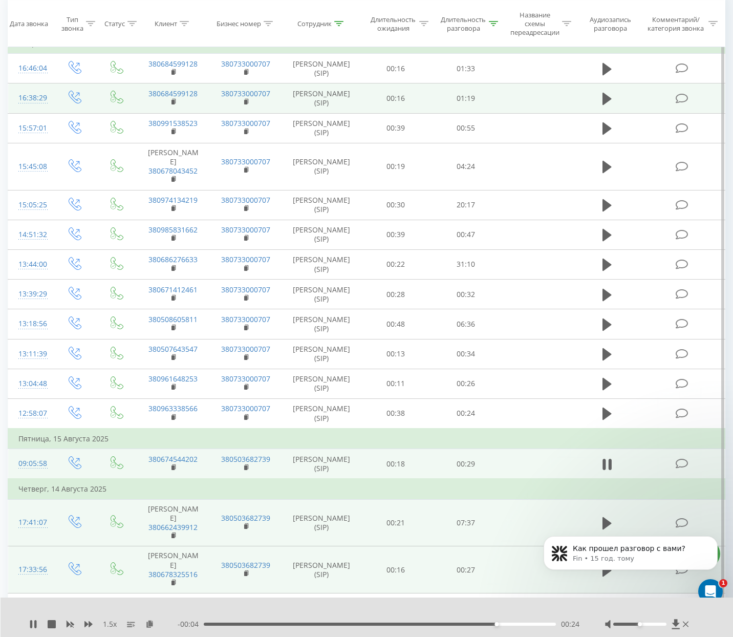
scroll to position [109, 0]
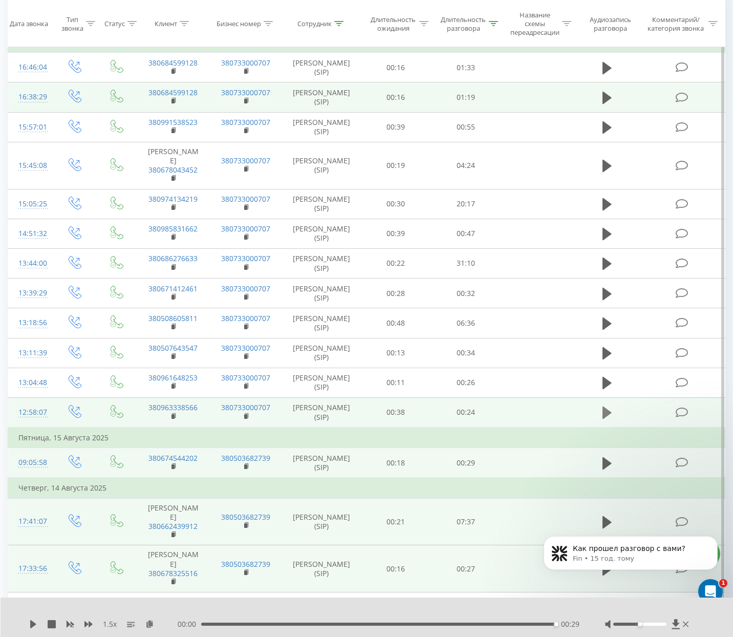
click at [610, 420] on icon at bounding box center [607, 413] width 9 height 14
click at [35, 625] on icon at bounding box center [35, 624] width 2 height 8
click at [32, 623] on icon at bounding box center [33, 624] width 6 height 8
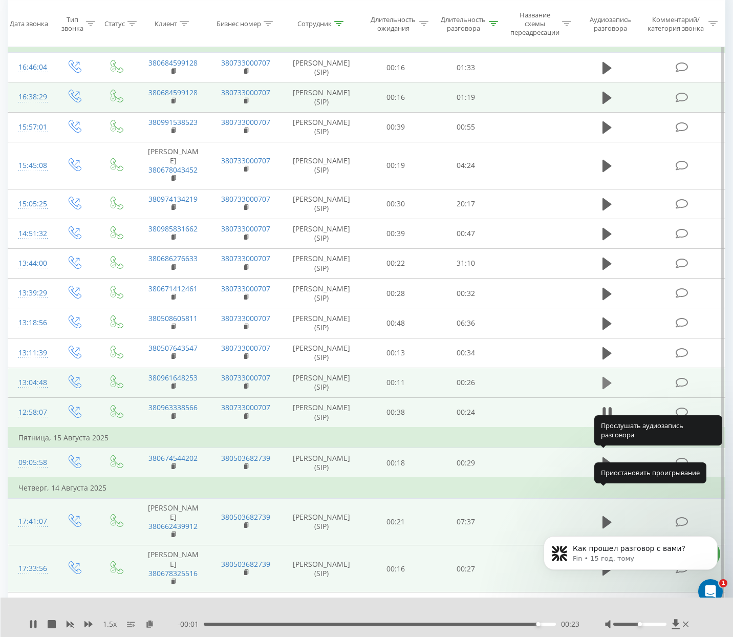
click at [608, 389] on icon at bounding box center [607, 383] width 9 height 12
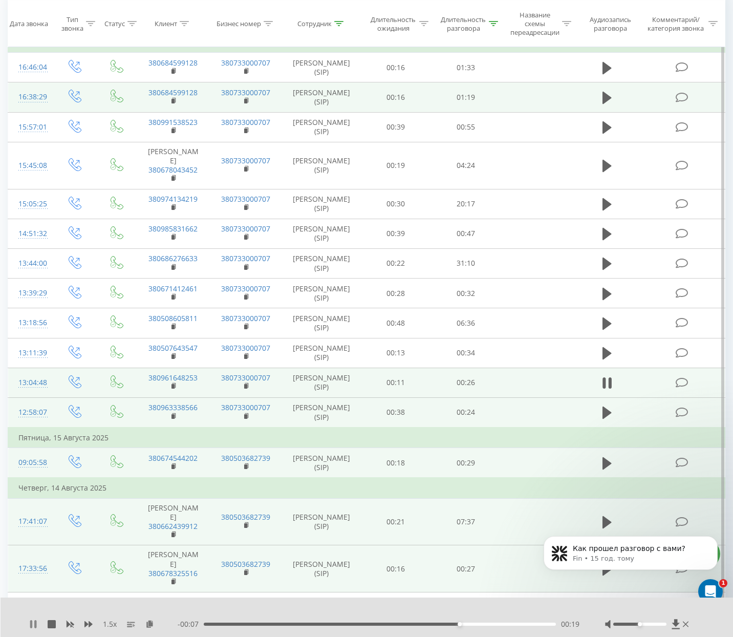
click at [34, 623] on icon at bounding box center [33, 624] width 8 height 8
click at [31, 623] on icon at bounding box center [33, 624] width 6 height 8
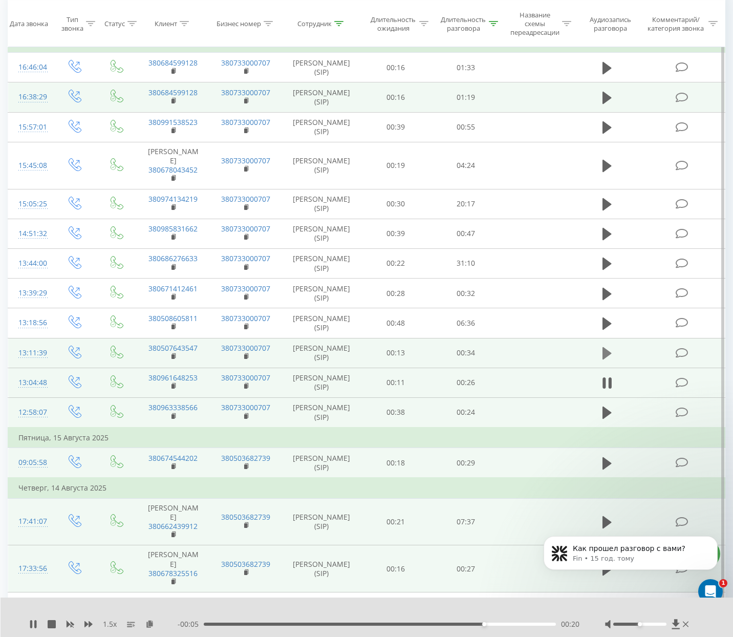
click at [605, 360] on icon at bounding box center [607, 353] width 9 height 12
click at [34, 623] on icon at bounding box center [33, 624] width 6 height 8
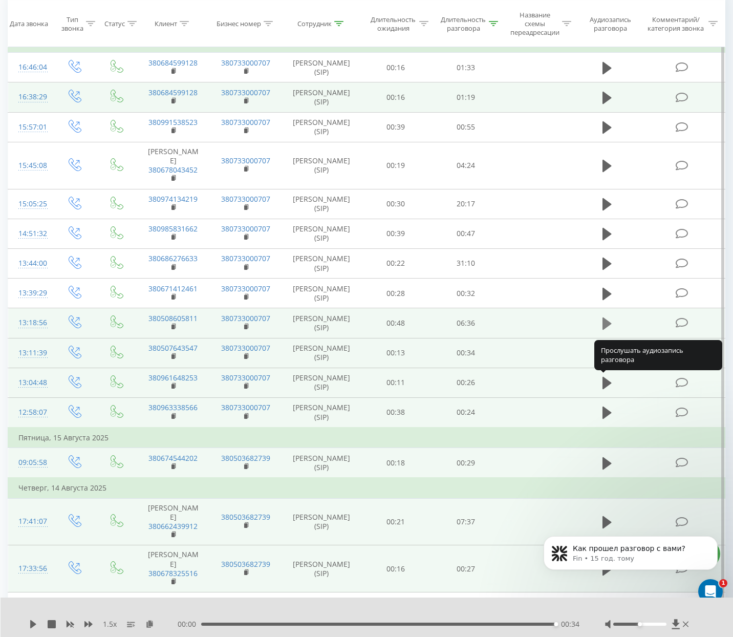
click at [606, 330] on icon at bounding box center [607, 324] width 9 height 12
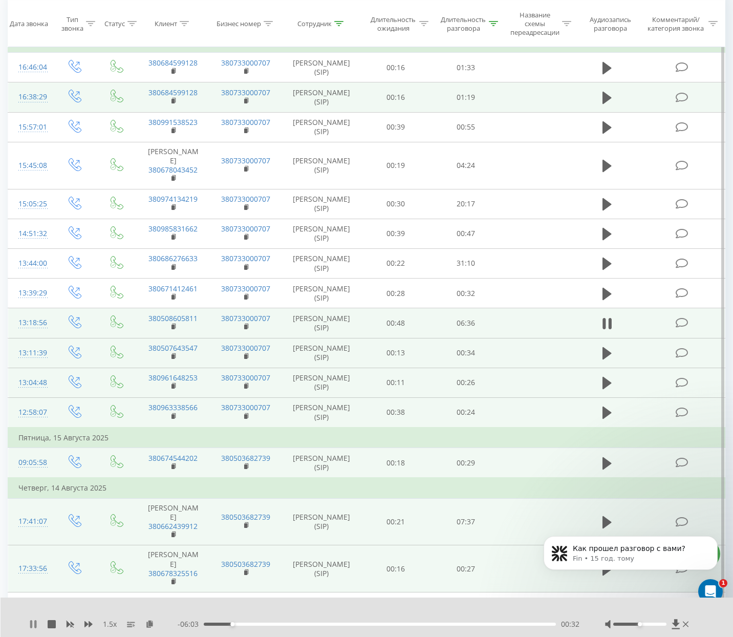
click at [35, 622] on icon at bounding box center [35, 624] width 2 height 8
click at [35, 622] on icon at bounding box center [33, 624] width 8 height 8
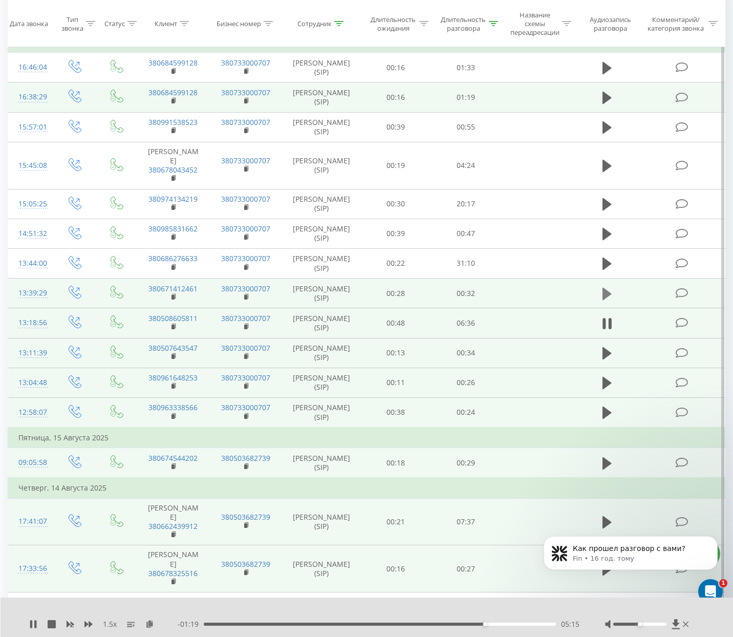
click at [614, 302] on button at bounding box center [607, 293] width 15 height 15
click at [34, 622] on icon at bounding box center [33, 624] width 8 height 8
click at [31, 625] on icon at bounding box center [33, 624] width 6 height 8
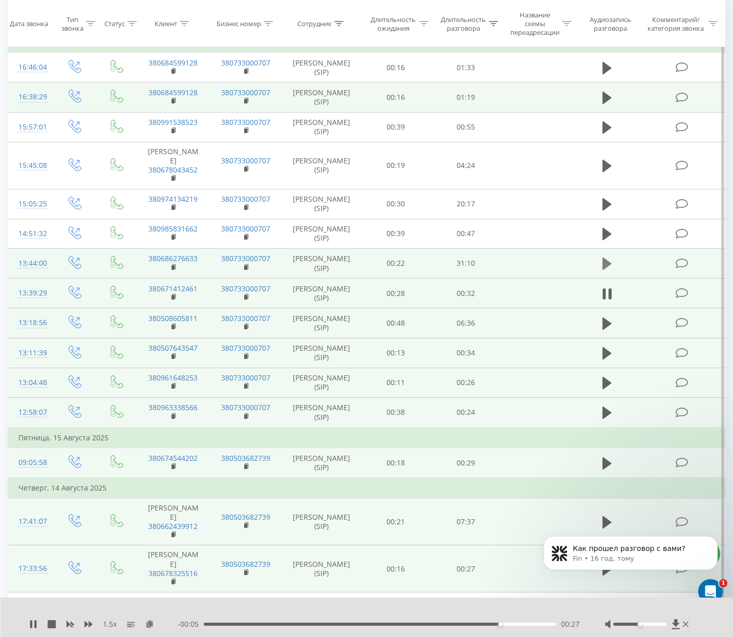
click at [603, 271] on icon at bounding box center [607, 264] width 9 height 14
click at [657, 626] on div at bounding box center [648, 624] width 86 height 10
click at [655, 623] on div at bounding box center [640, 624] width 53 height 3
click at [92, 626] on icon at bounding box center [89, 624] width 8 height 8
click at [271, 623] on div "04:04" at bounding box center [380, 624] width 352 height 3
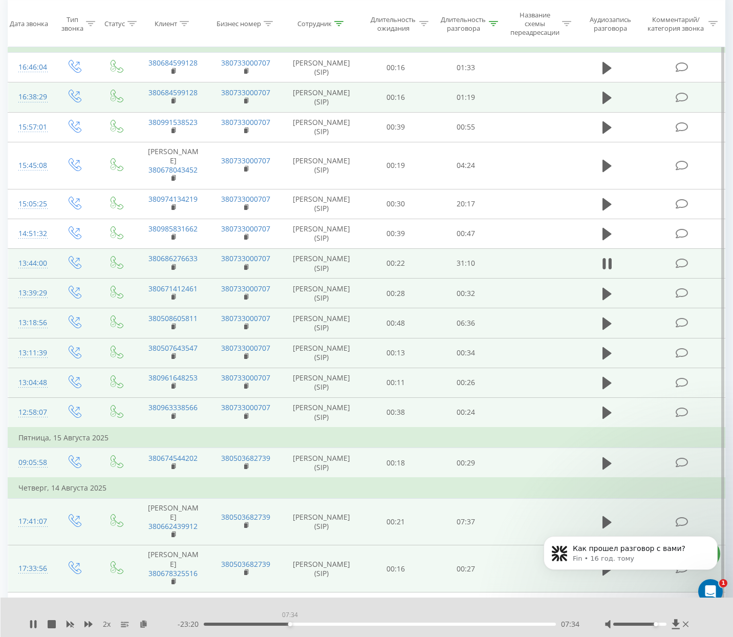
click at [290, 623] on div "07:34" at bounding box center [380, 624] width 352 height 3
click at [283, 625] on div "06:59" at bounding box center [380, 624] width 352 height 3
click at [32, 624] on icon at bounding box center [33, 624] width 8 height 8
click at [32, 624] on icon at bounding box center [33, 624] width 6 height 8
click at [271, 624] on div "05:54" at bounding box center [380, 624] width 352 height 3
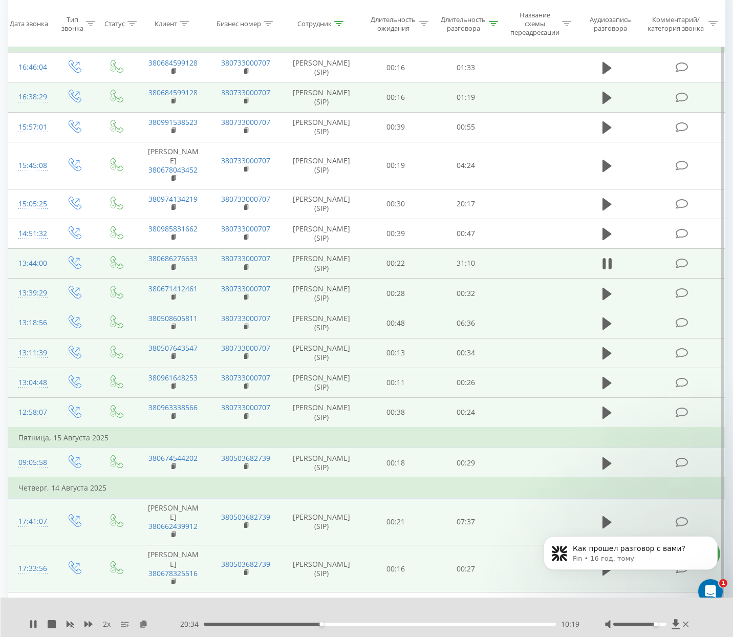
click at [334, 624] on div "10:19" at bounding box center [380, 624] width 352 height 3
click at [367, 623] on div "00:00" at bounding box center [380, 624] width 352 height 3
click at [400, 624] on div "17:10" at bounding box center [380, 624] width 352 height 3
click at [473, 625] on div "23:38" at bounding box center [380, 624] width 352 height 3
click at [33, 623] on icon at bounding box center [33, 624] width 8 height 8
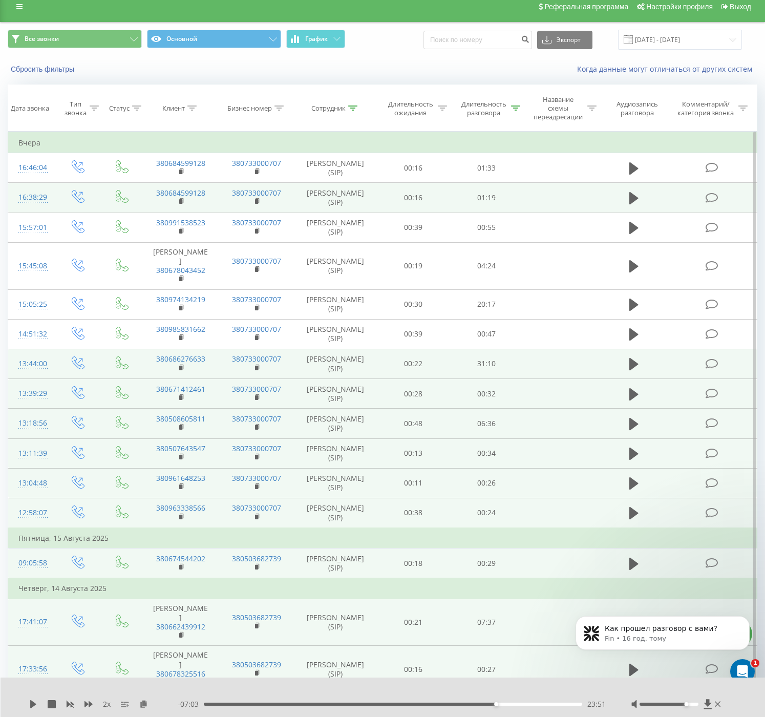
scroll to position [0, 0]
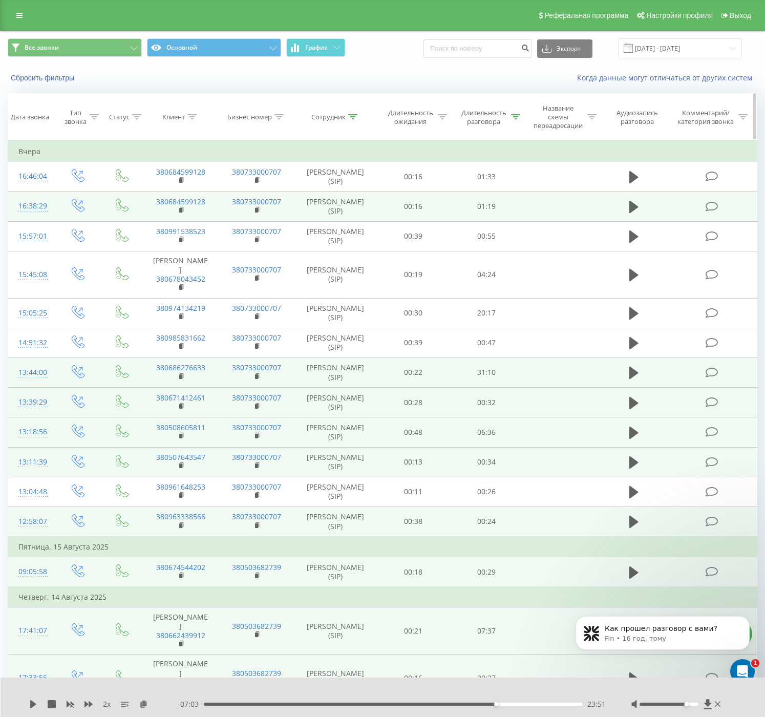
click at [358, 118] on div "Сотрудник" at bounding box center [336, 117] width 82 height 9
click at [303, 197] on input "[PERSON_NAME]" at bounding box center [336, 195] width 90 height 18
click at [359, 211] on span "OK" at bounding box center [357, 215] width 29 height 16
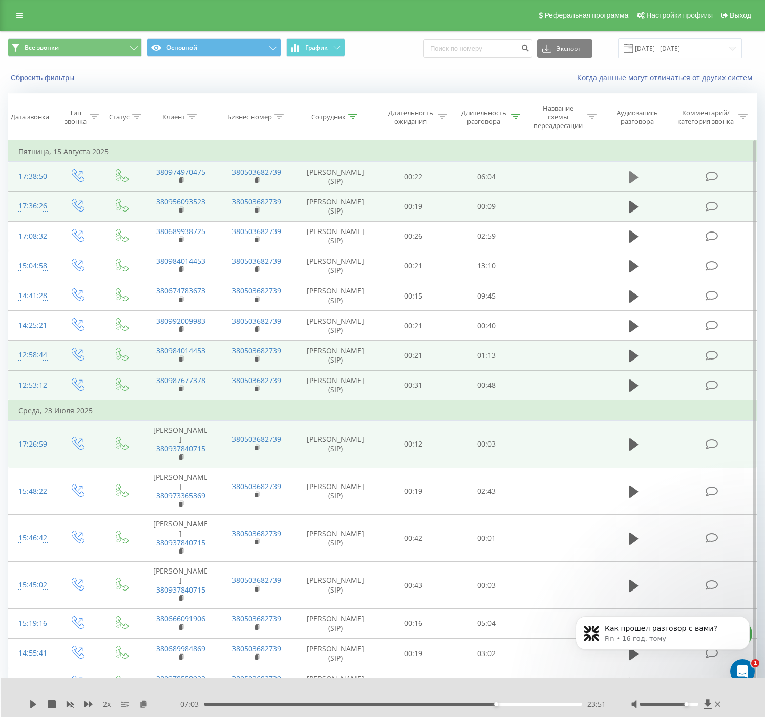
click at [635, 183] on icon at bounding box center [633, 177] width 9 height 12
click at [521, 703] on div "00:00 05:59 05:59" at bounding box center [392, 704] width 428 height 10
click at [511, 703] on div "05:59" at bounding box center [391, 704] width 381 height 3
click at [34, 703] on icon at bounding box center [33, 704] width 6 height 8
click at [33, 703] on icon at bounding box center [33, 704] width 8 height 8
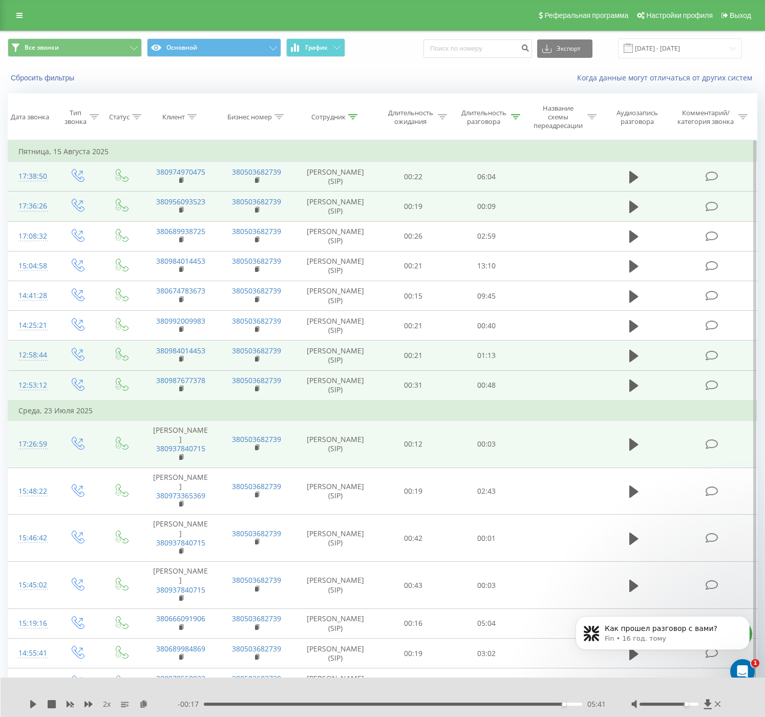
click at [28, 703] on div "2 x - 00:17 05:41 05:41" at bounding box center [383, 697] width 765 height 39
click at [634, 213] on icon at bounding box center [633, 207] width 9 height 12
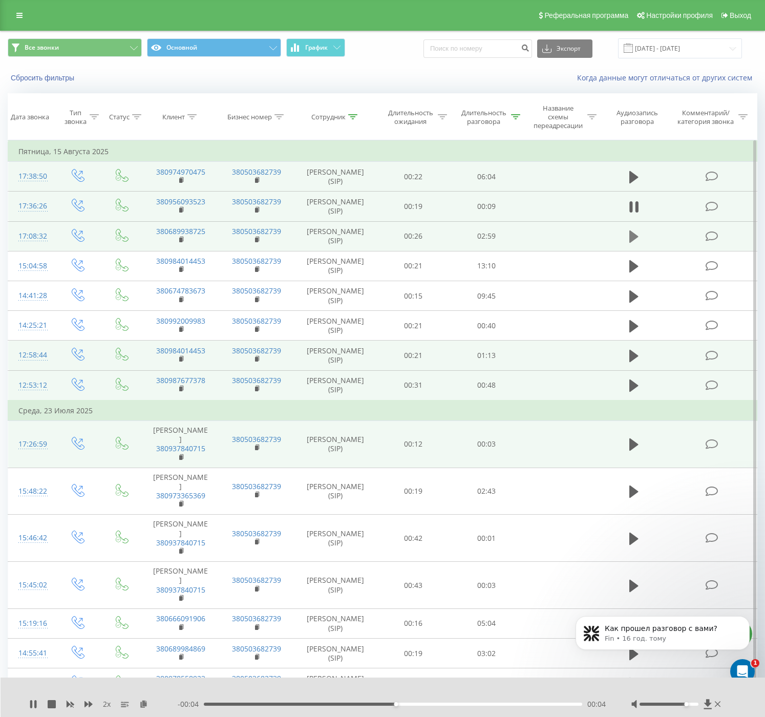
click at [633, 243] on icon at bounding box center [633, 236] width 9 height 12
click at [33, 703] on icon at bounding box center [33, 704] width 8 height 8
click at [33, 703] on icon at bounding box center [33, 704] width 6 height 8
click at [211, 703] on div "01:24" at bounding box center [393, 704] width 379 height 3
click at [33, 703] on icon at bounding box center [33, 704] width 8 height 8
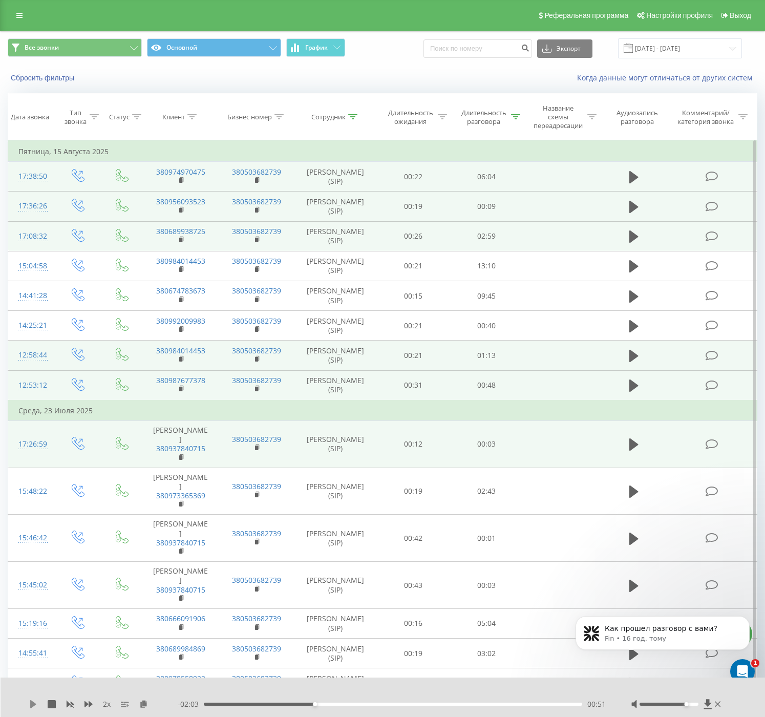
click at [33, 703] on icon at bounding box center [33, 704] width 6 height 8
click at [314, 703] on div "02:34" at bounding box center [393, 704] width 379 height 3
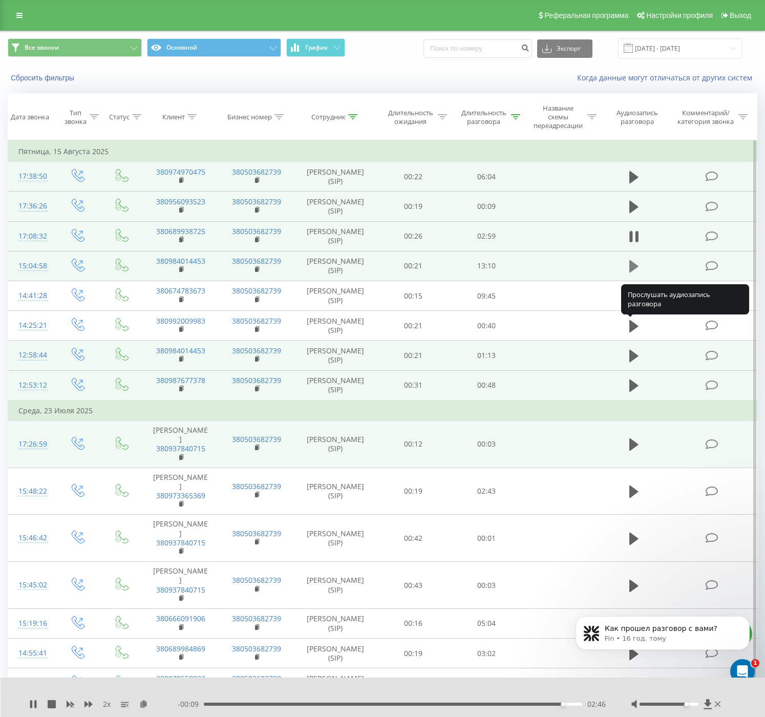
click at [635, 272] on icon at bounding box center [633, 266] width 9 height 12
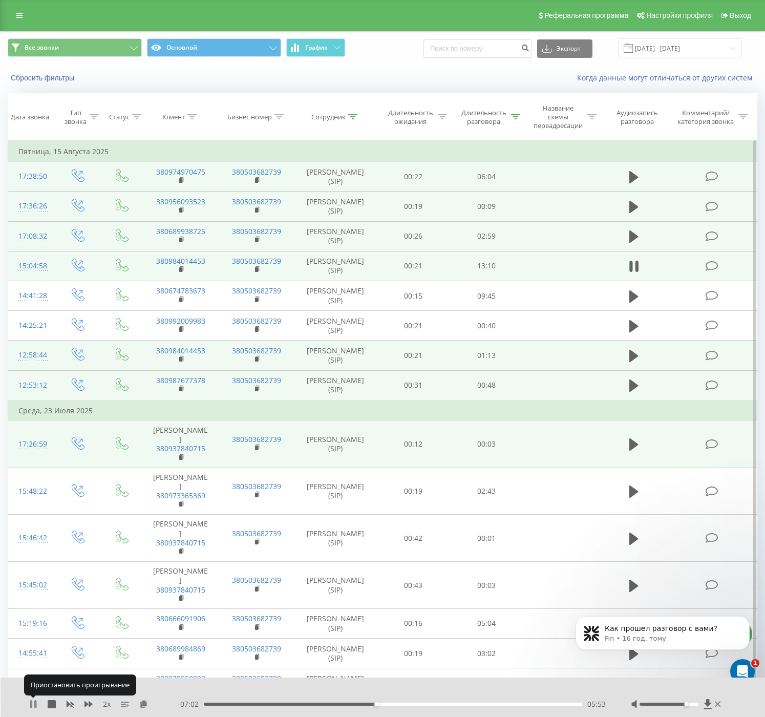
click at [34, 703] on icon at bounding box center [35, 704] width 2 height 8
click at [31, 703] on icon at bounding box center [33, 704] width 6 height 8
click at [31, 703] on icon at bounding box center [31, 704] width 2 height 8
click at [32, 703] on icon at bounding box center [33, 704] width 6 height 8
click at [90, 702] on icon at bounding box center [89, 704] width 8 height 6
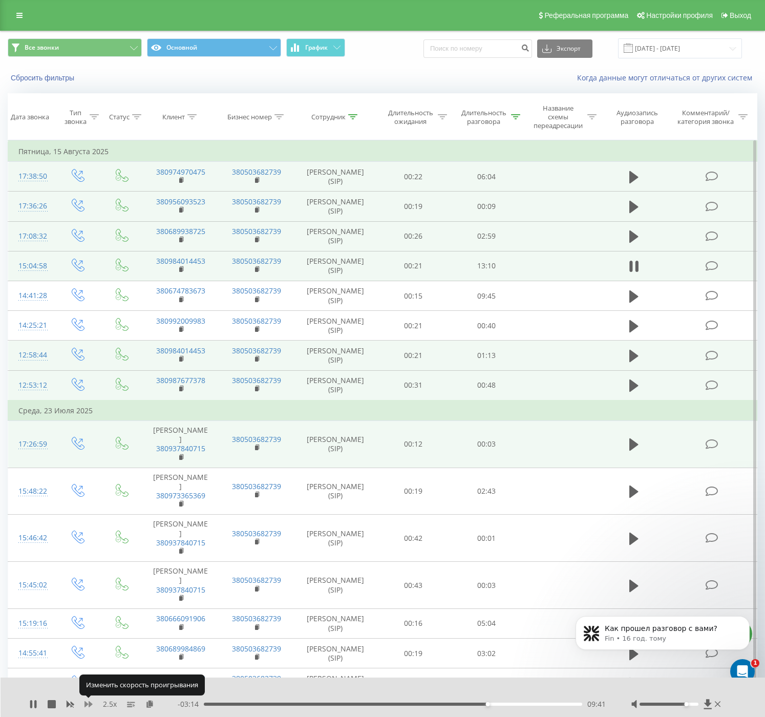
click at [92, 703] on icon at bounding box center [89, 704] width 8 height 8
click at [34, 703] on icon at bounding box center [33, 704] width 8 height 8
click at [28, 700] on div "1.5 x - 03:09 09:46 09:46" at bounding box center [383, 697] width 765 height 39
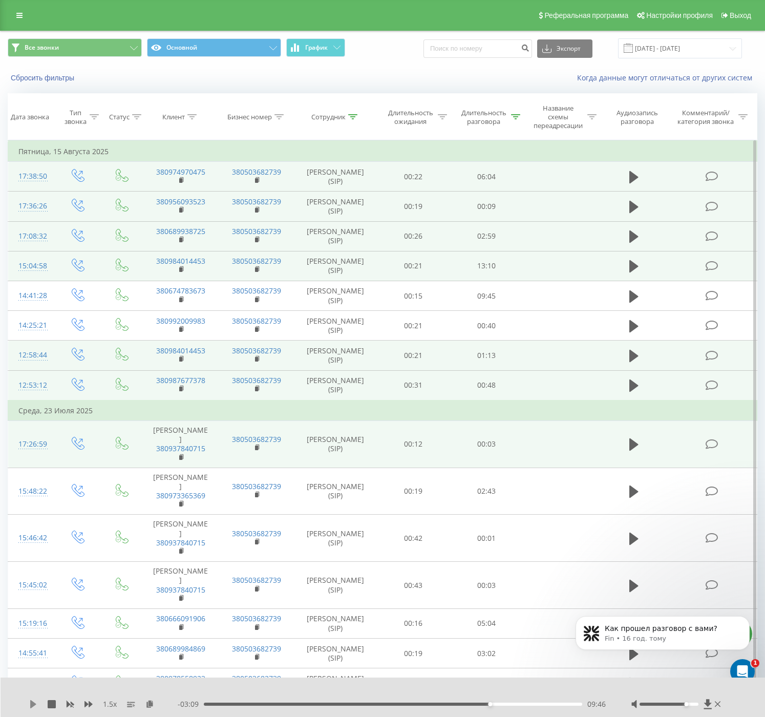
click at [33, 703] on icon at bounding box center [33, 704] width 6 height 8
click at [69, 703] on icon at bounding box center [70, 704] width 8 height 8
click at [85, 703] on icon at bounding box center [89, 704] width 8 height 6
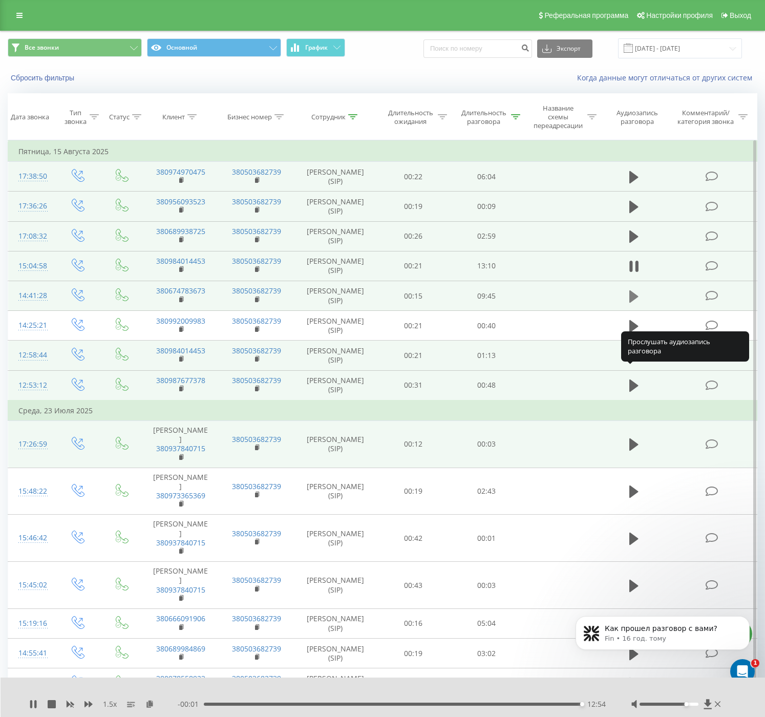
click at [634, 302] on icon at bounding box center [633, 296] width 9 height 12
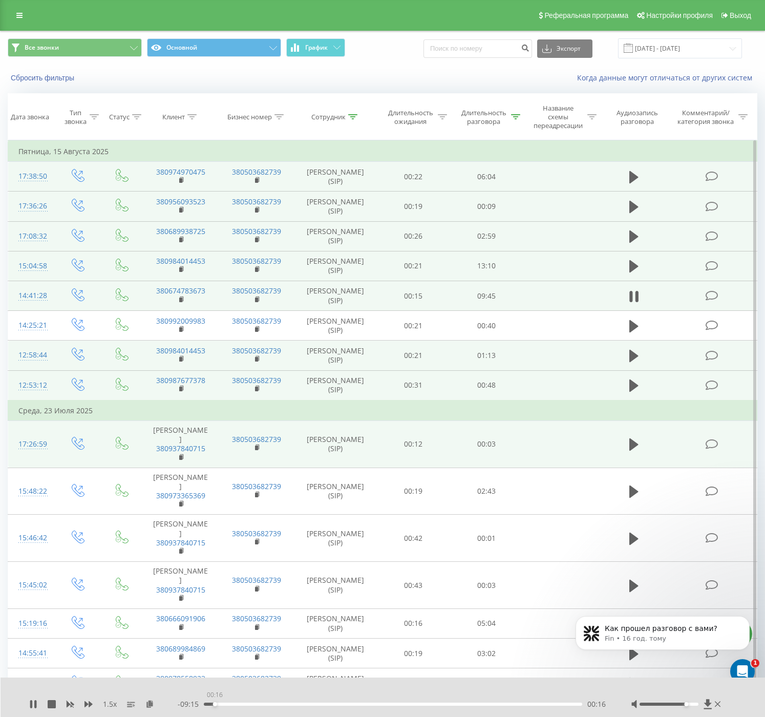
click at [215, 703] on div "00:16" at bounding box center [393, 704] width 379 height 3
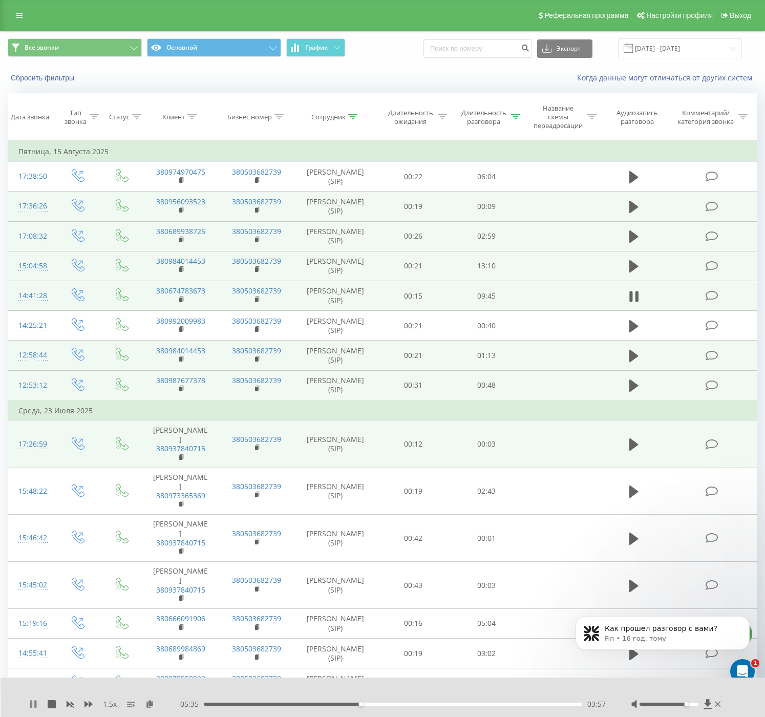
click at [33, 703] on icon at bounding box center [33, 704] width 8 height 8
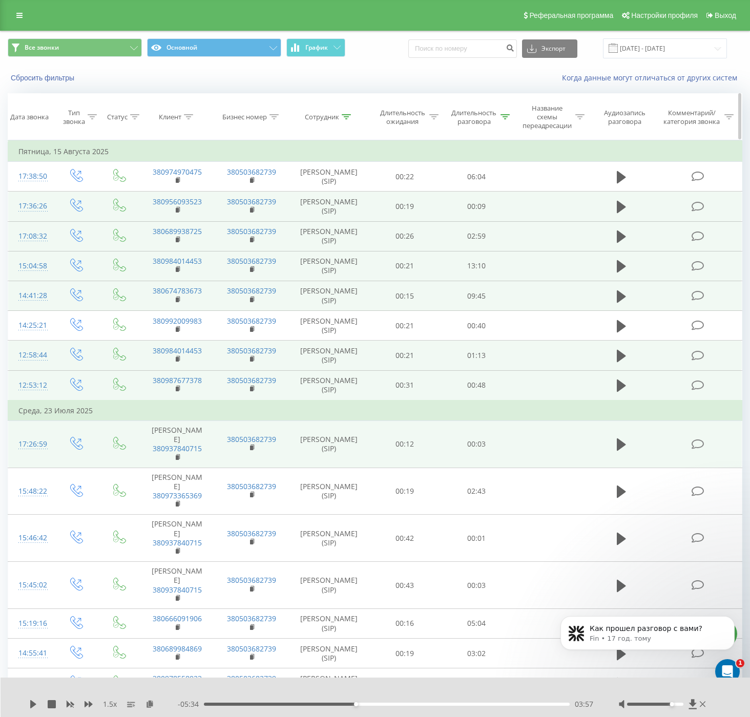
click at [346, 118] on icon at bounding box center [346, 116] width 9 height 5
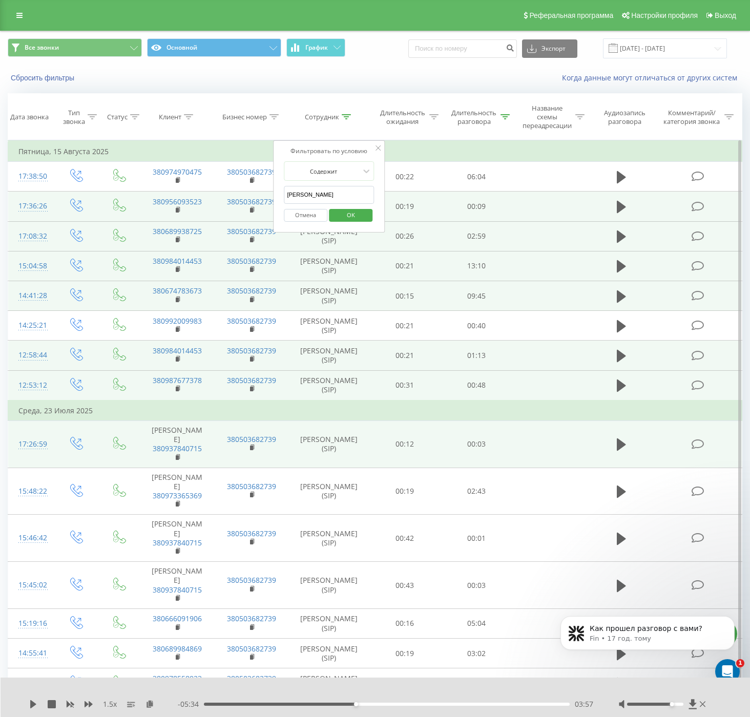
click at [299, 193] on input "[PERSON_NAME]" at bounding box center [329, 195] width 90 height 18
type input "[PERSON_NAME]"
click at [351, 216] on span "OK" at bounding box center [351, 215] width 29 height 16
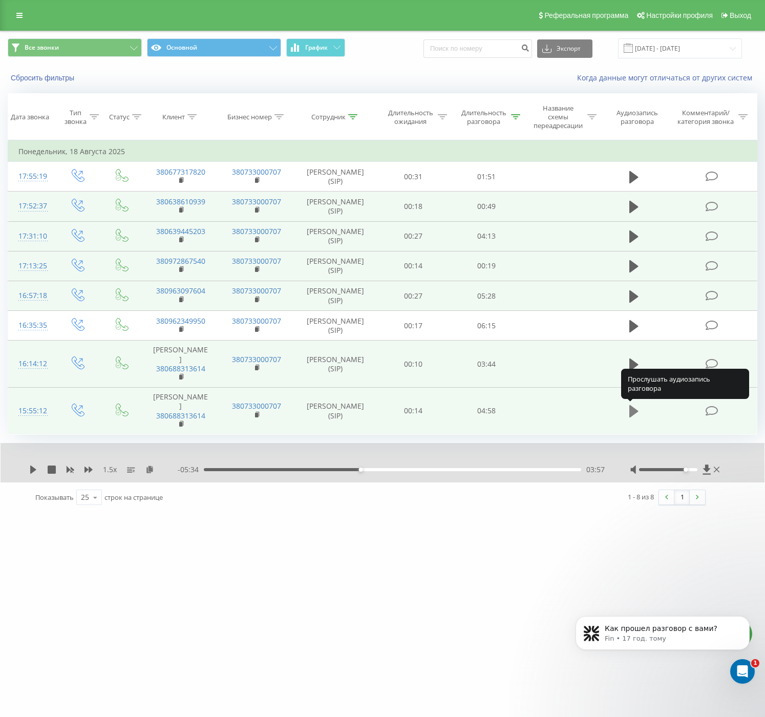
click at [635, 415] on icon at bounding box center [633, 411] width 9 height 14
click at [32, 470] on icon at bounding box center [31, 470] width 2 height 8
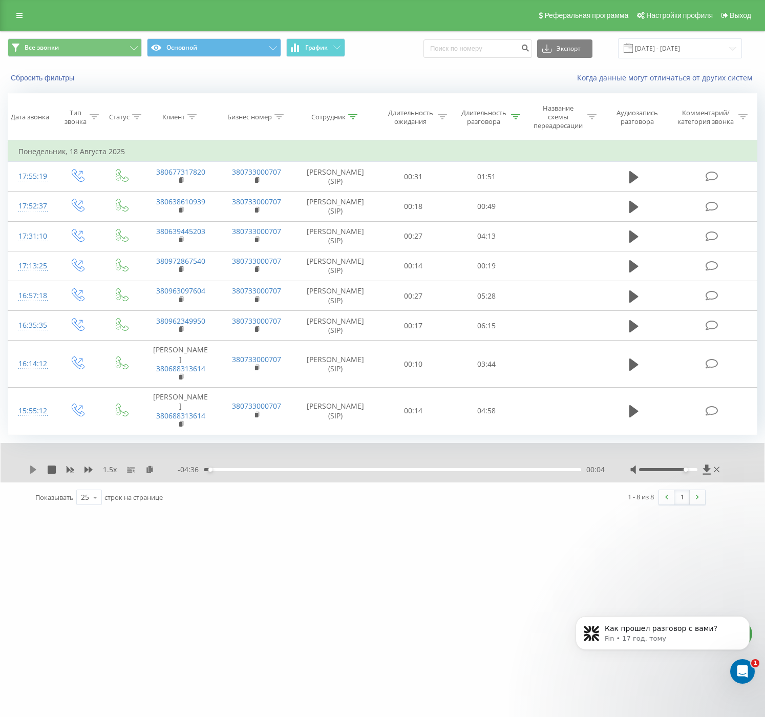
click at [32, 468] on icon at bounding box center [33, 470] width 6 height 8
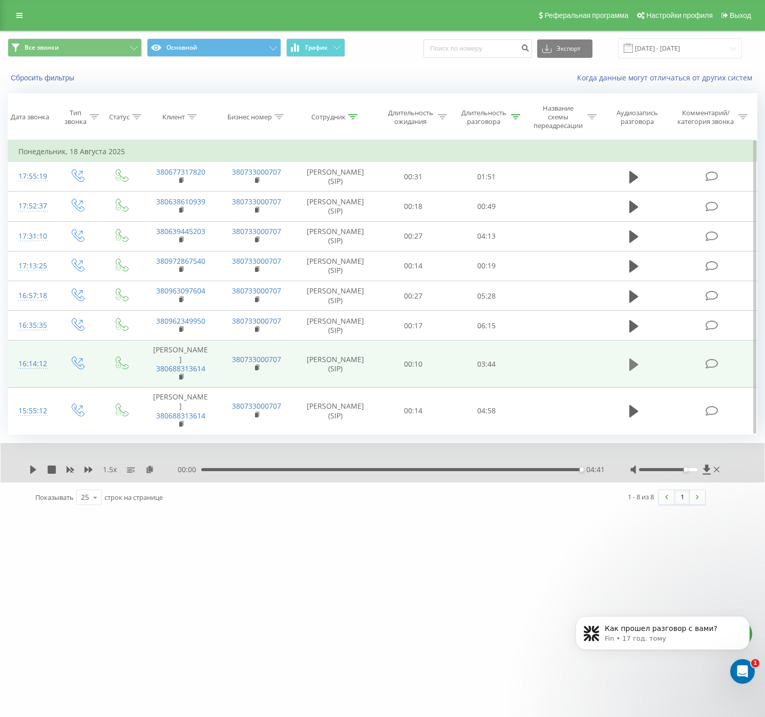
click at [630, 358] on icon at bounding box center [633, 365] width 9 height 14
click at [219, 463] on div "1.5 x - 00:00 03:31 03:31" at bounding box center [383, 462] width 764 height 39
click at [207, 467] on div "00:00 03:32 03:32" at bounding box center [391, 470] width 427 height 10
click at [208, 471] on div "00:03" at bounding box center [392, 469] width 377 height 3
click at [35, 470] on icon at bounding box center [33, 470] width 8 height 8
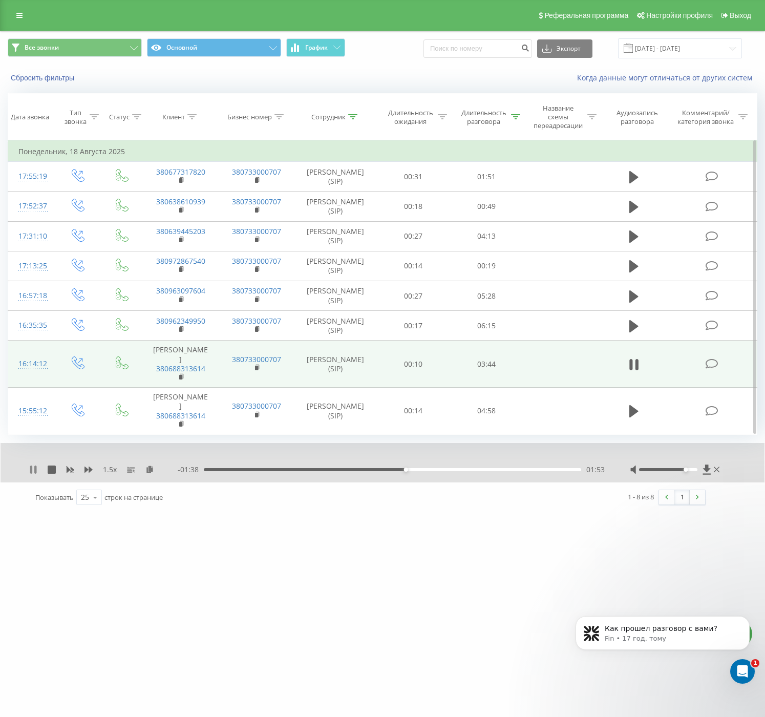
click at [36, 472] on icon at bounding box center [35, 470] width 2 height 8
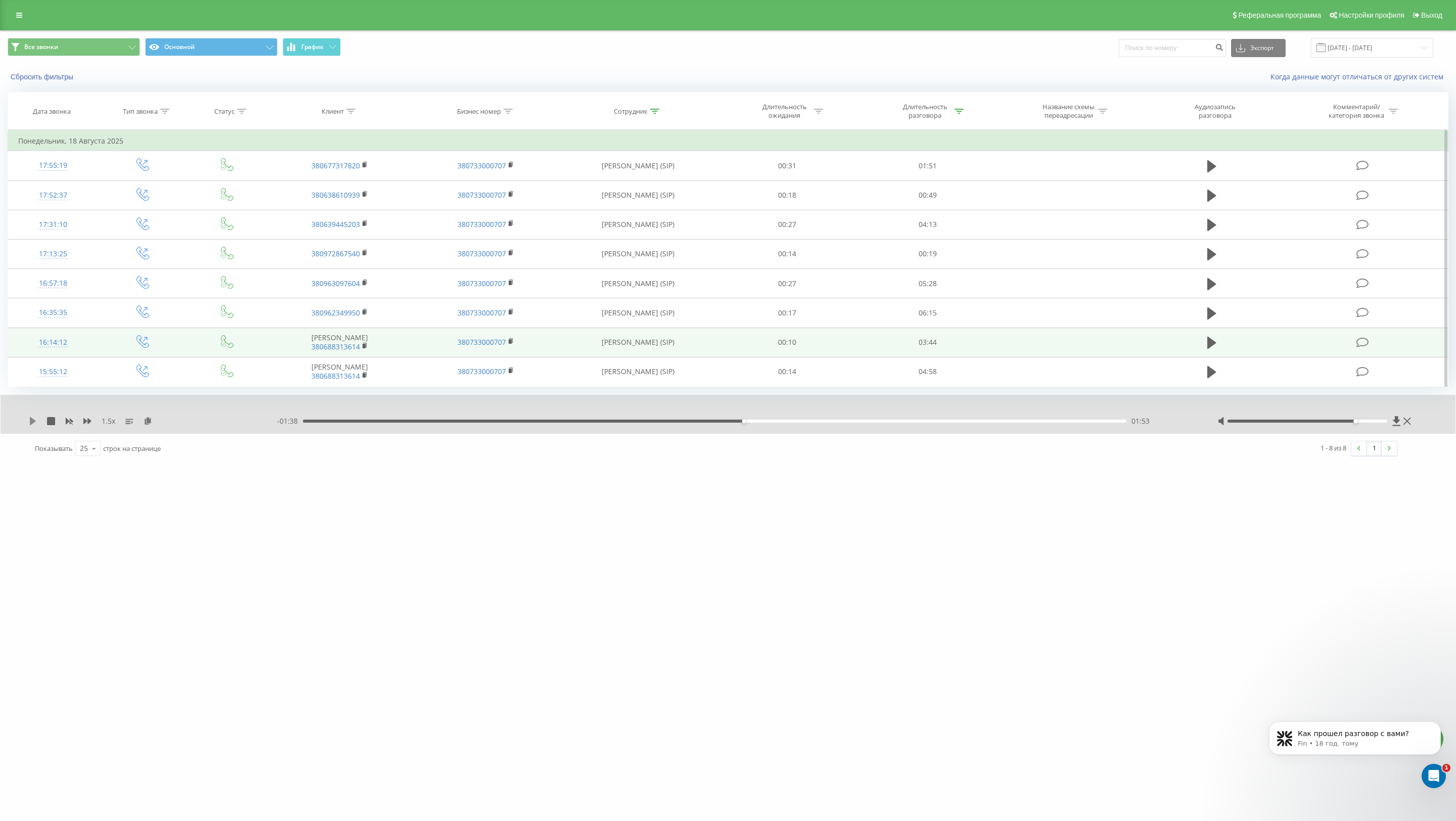
click at [33, 420] on icon at bounding box center [33, 421] width 6 height 8
click at [661, 586] on div "merezha-prava.com.ua Проекты merezha-prava.com.ua Дашборд Центр обращений Журна…" at bounding box center [728, 410] width 1456 height 821
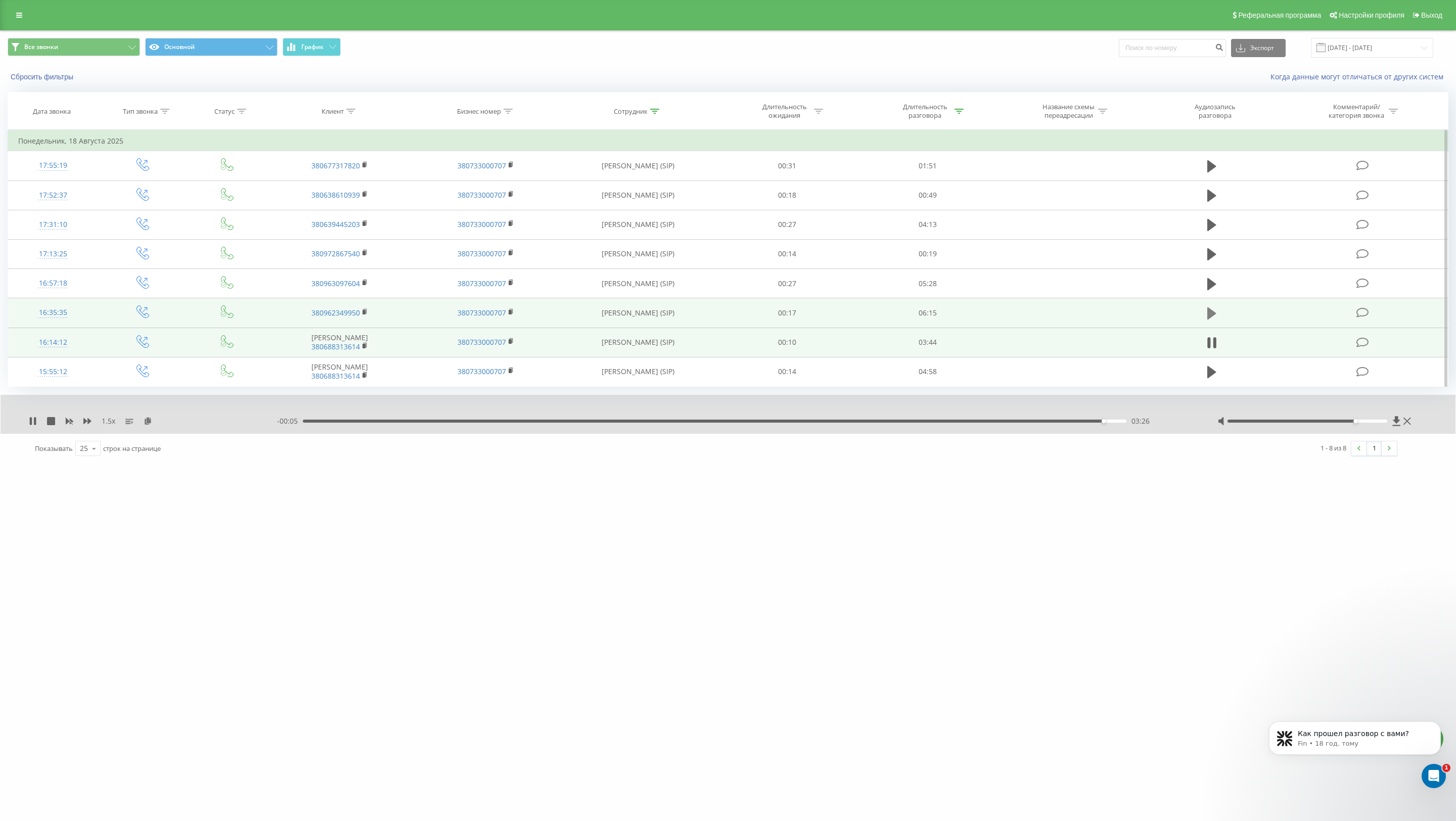
click at [755, 312] on icon at bounding box center [1211, 313] width 9 height 12
click at [755, 422] on div at bounding box center [1308, 420] width 160 height 3
click at [30, 423] on icon at bounding box center [31, 421] width 2 height 8
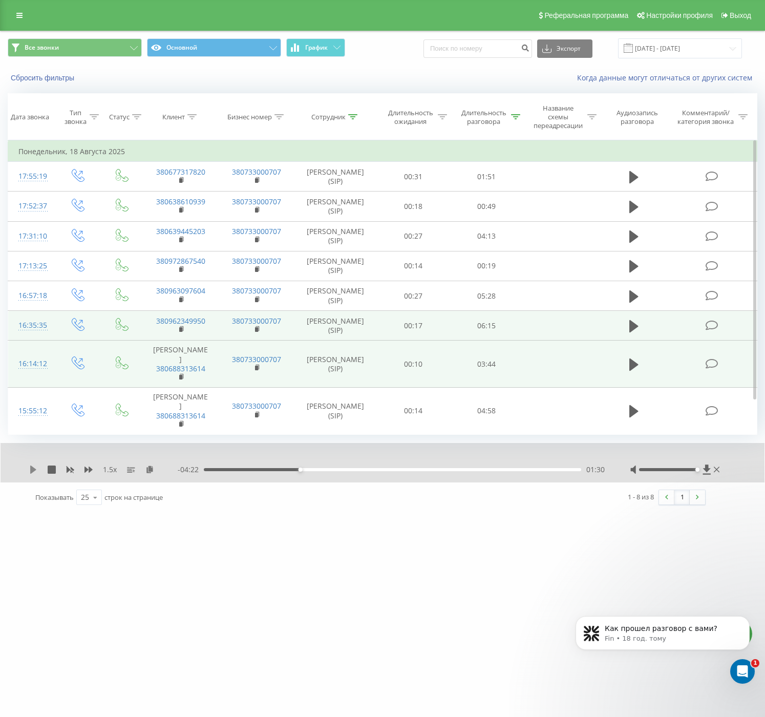
click at [33, 471] on icon at bounding box center [33, 470] width 6 height 8
click at [36, 467] on icon at bounding box center [33, 470] width 8 height 8
click at [33, 470] on icon at bounding box center [33, 470] width 6 height 8
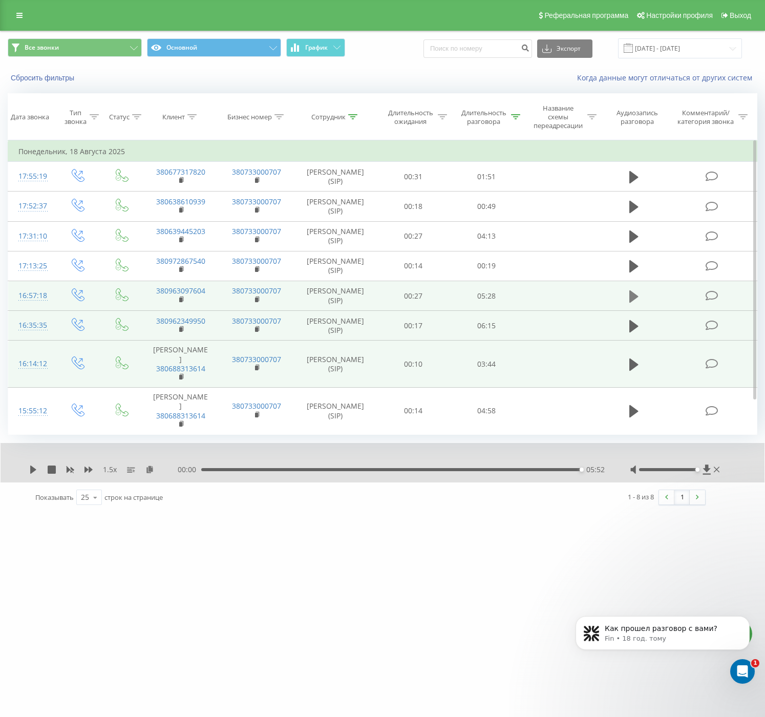
click at [635, 296] on icon at bounding box center [633, 296] width 9 height 12
click at [35, 472] on icon at bounding box center [35, 470] width 2 height 8
click at [33, 470] on icon at bounding box center [33, 470] width 6 height 8
click at [32, 472] on icon at bounding box center [31, 470] width 2 height 8
click at [33, 470] on icon at bounding box center [33, 470] width 6 height 8
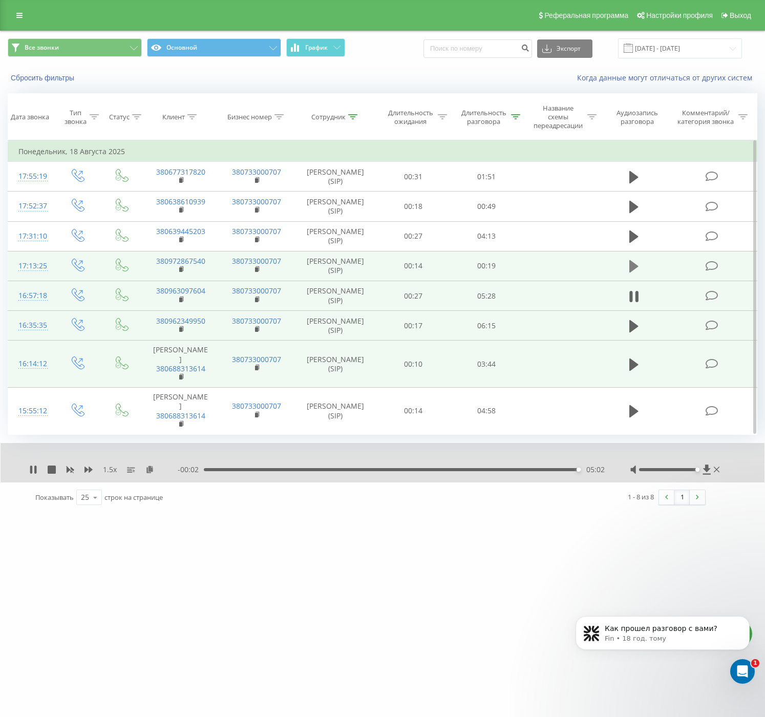
click at [631, 268] on icon at bounding box center [633, 266] width 9 height 12
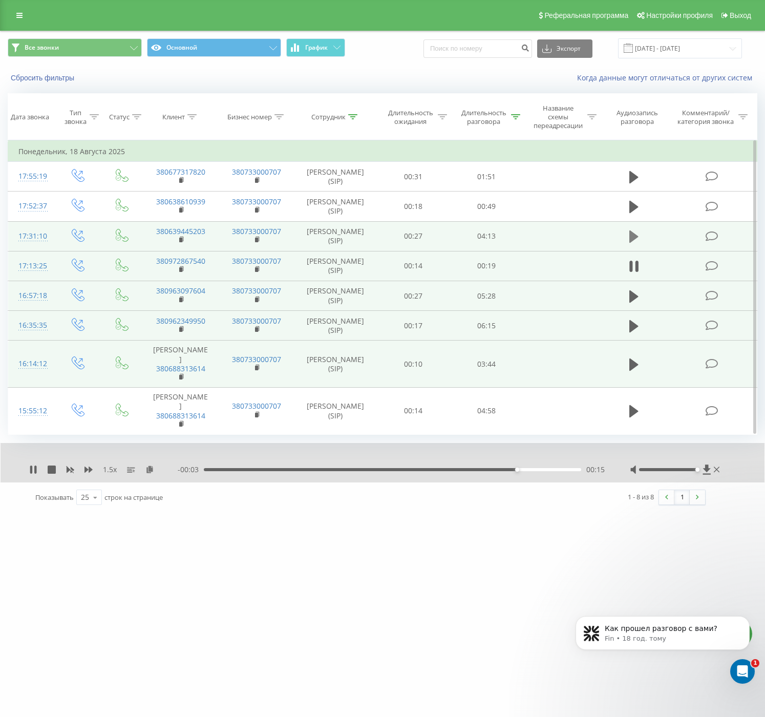
click at [636, 238] on icon at bounding box center [633, 236] width 9 height 12
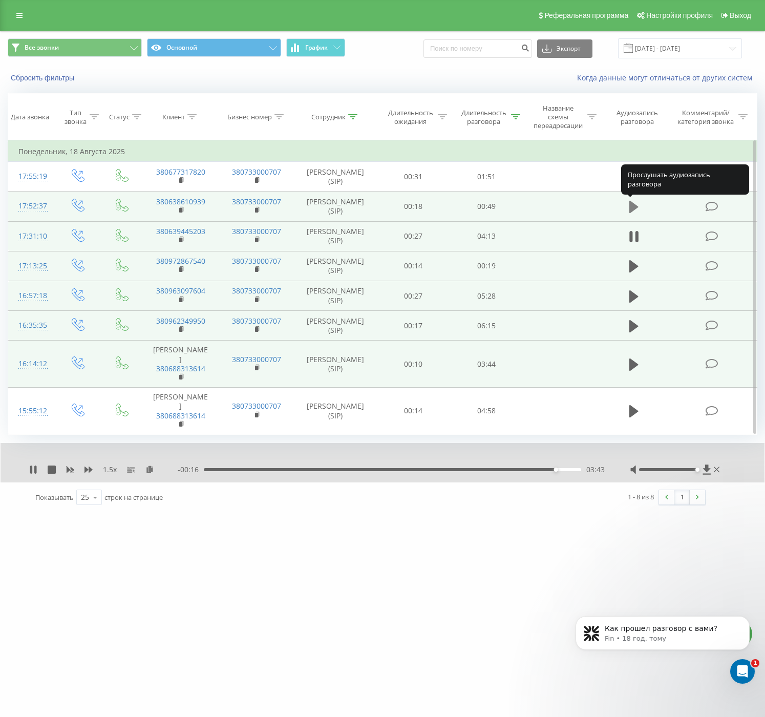
click at [633, 209] on icon at bounding box center [633, 207] width 9 height 12
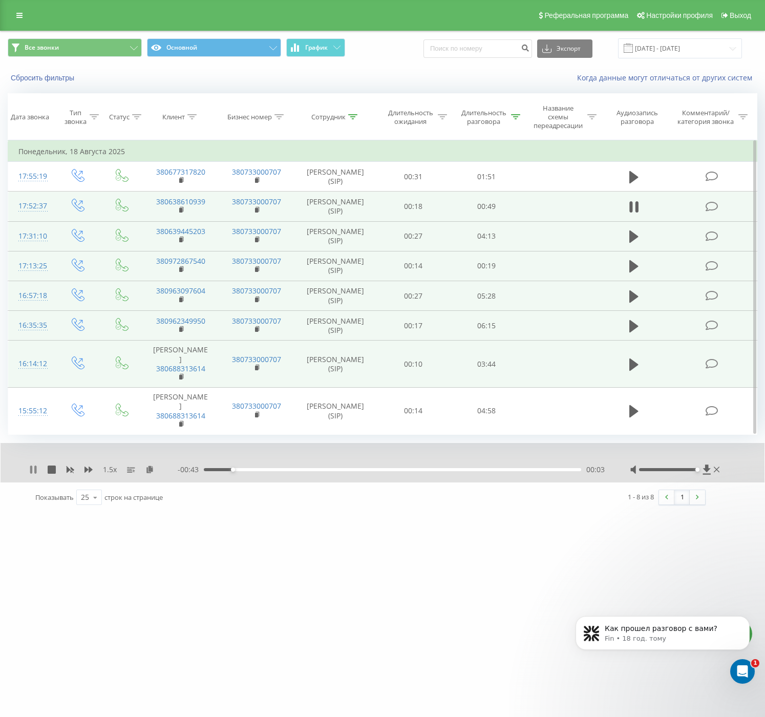
click at [34, 469] on icon at bounding box center [33, 470] width 8 height 8
click at [33, 469] on icon at bounding box center [33, 470] width 6 height 8
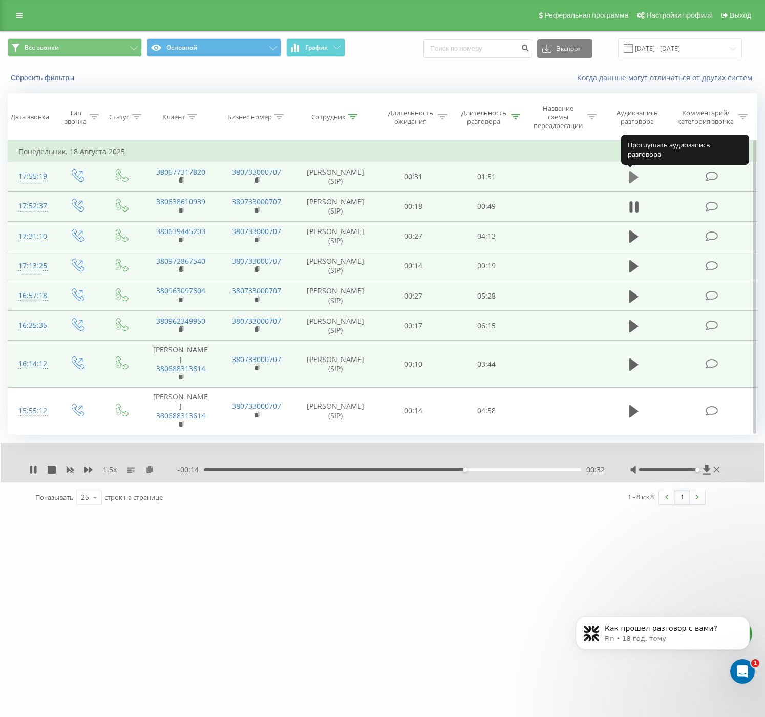
click at [635, 179] on icon at bounding box center [633, 177] width 9 height 12
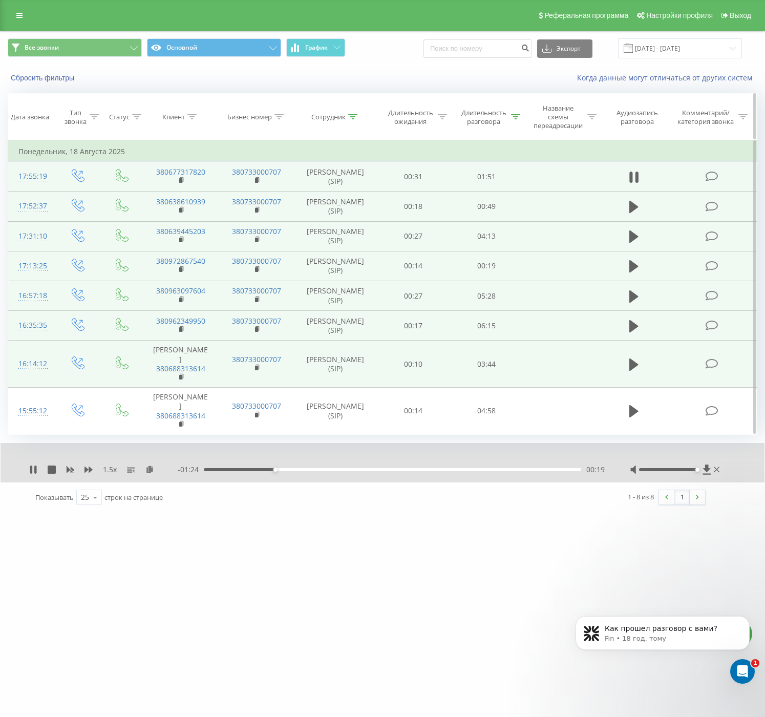
click at [517, 115] on icon at bounding box center [515, 116] width 9 height 5
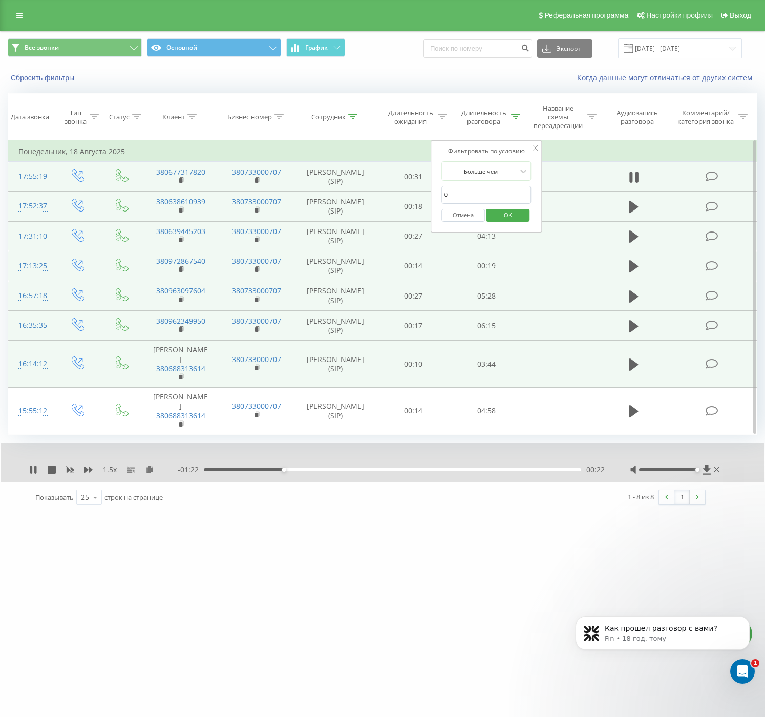
click at [453, 69] on div "Сбросить фильтры Когда данные могут отличаться от других систем" at bounding box center [383, 78] width 764 height 25
click at [35, 471] on icon at bounding box center [35, 470] width 2 height 8
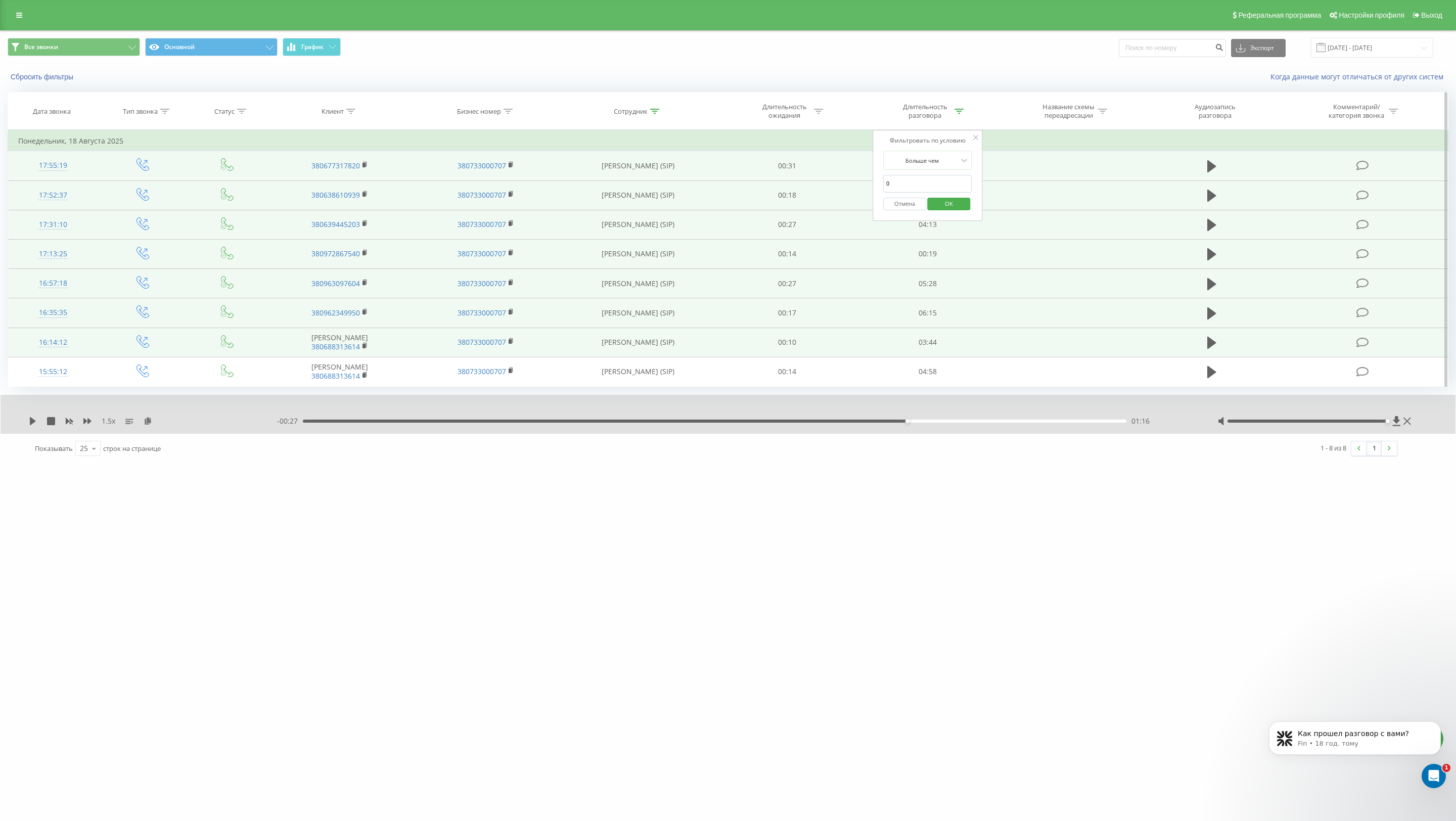
click at [654, 111] on icon at bounding box center [654, 111] width 9 height 5
click at [609, 185] on input "[PERSON_NAME]" at bounding box center [638, 184] width 89 height 18
type input "майстренко"
click at [666, 207] on span "OK" at bounding box center [659, 203] width 29 height 16
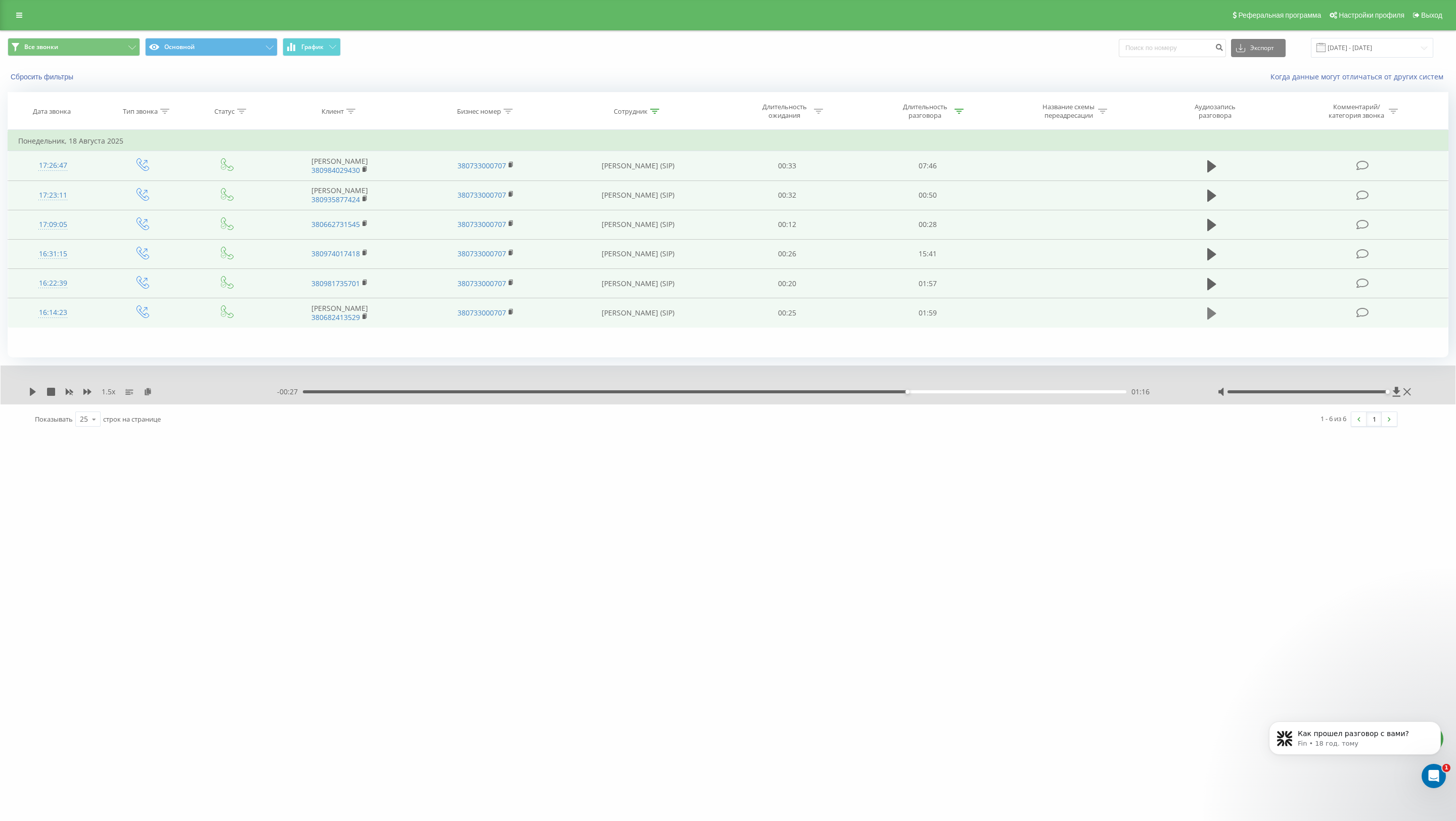
click at [755, 314] on icon at bounding box center [1211, 313] width 9 height 12
click at [33, 395] on icon at bounding box center [33, 392] width 8 height 8
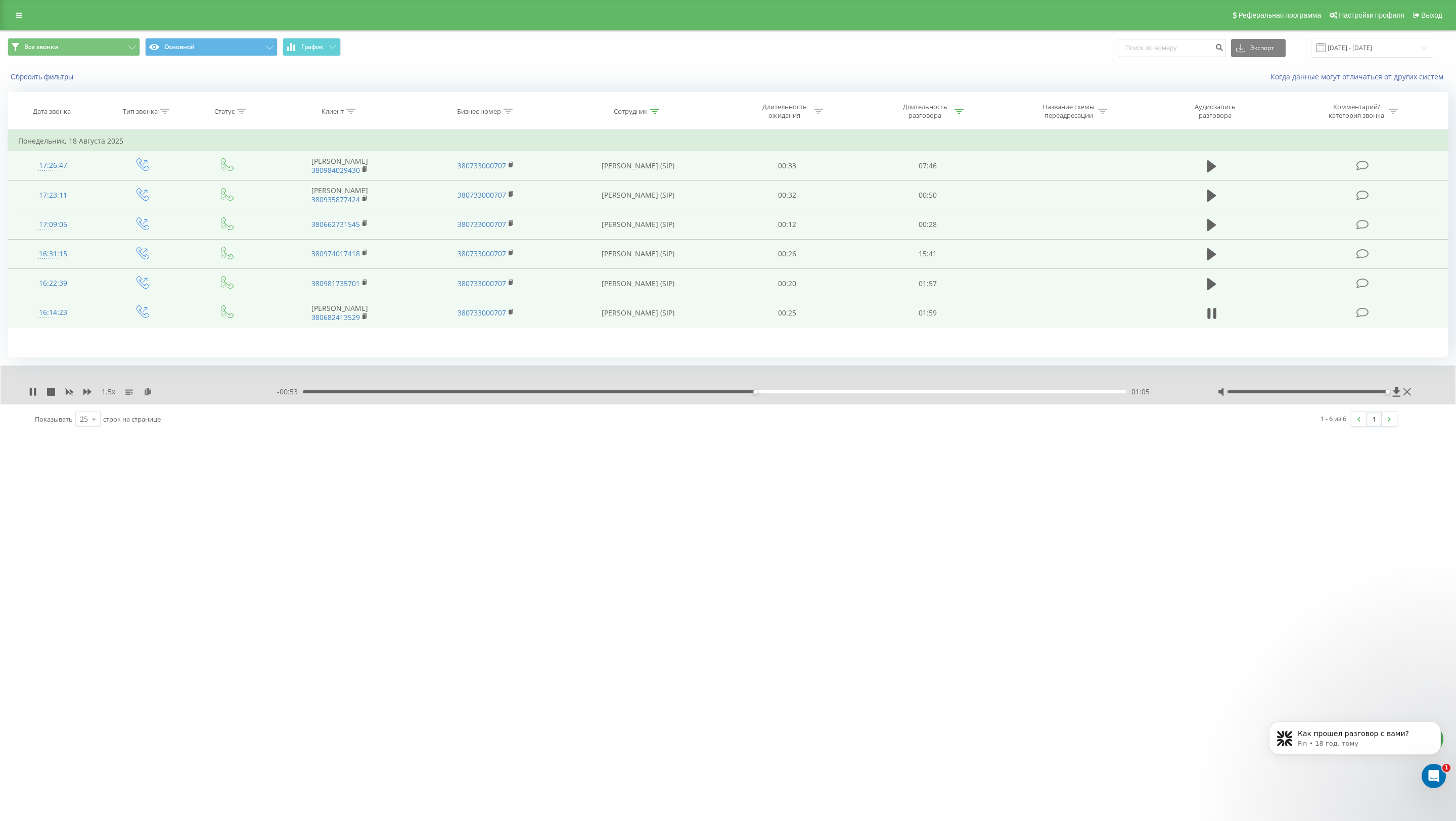
click at [755, 388] on div "- 00:53 01:05 01:05" at bounding box center [734, 392] width 915 height 10
click at [755, 394] on div "- 00:52 01:06 01:06" at bounding box center [734, 392] width 915 height 10
click at [755, 391] on div "01:41" at bounding box center [715, 391] width 823 height 3
click at [755, 283] on icon at bounding box center [1211, 283] width 9 height 12
click at [755, 252] on button at bounding box center [1211, 254] width 15 height 15
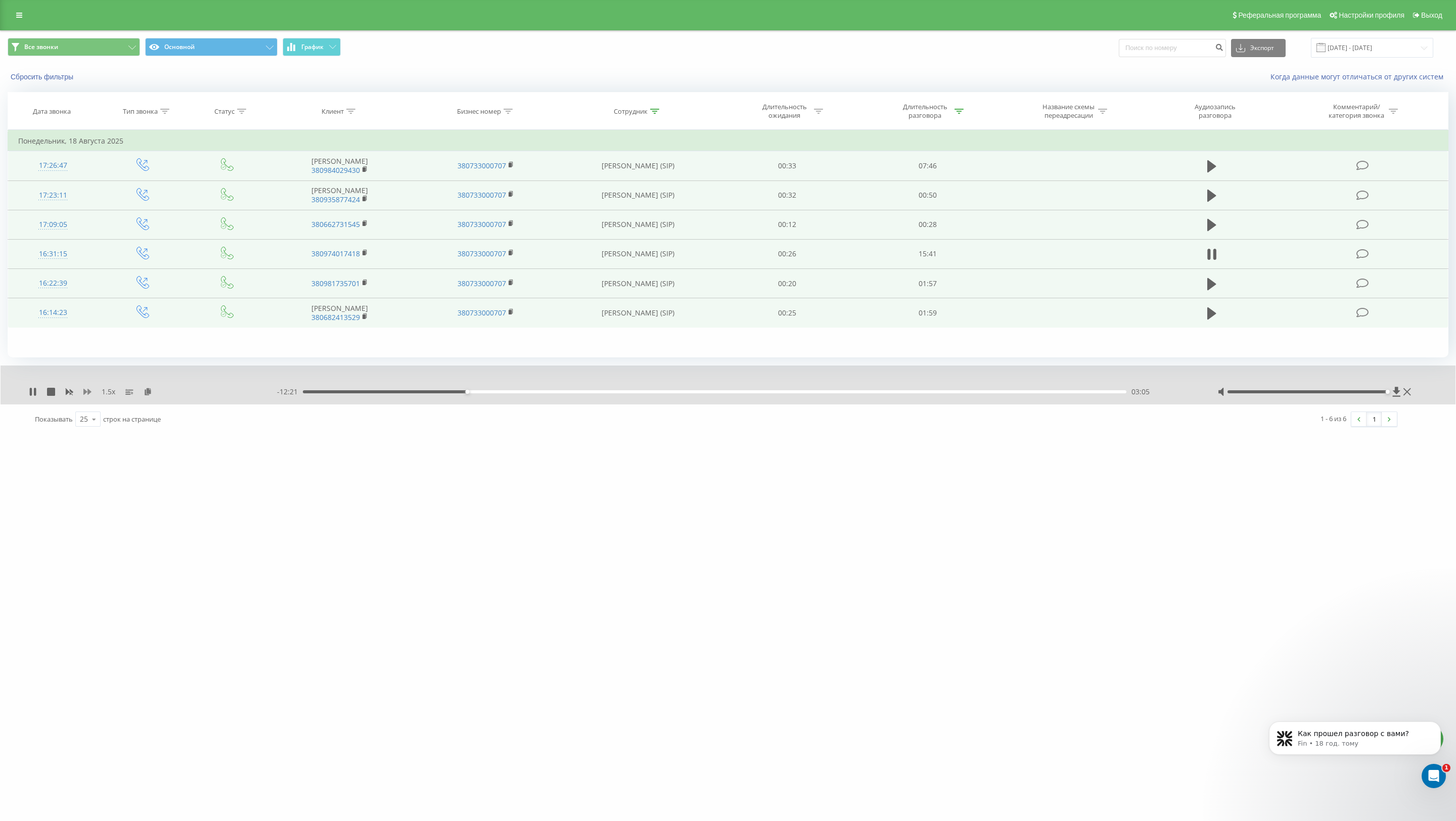
click at [89, 391] on icon at bounding box center [88, 392] width 8 height 6
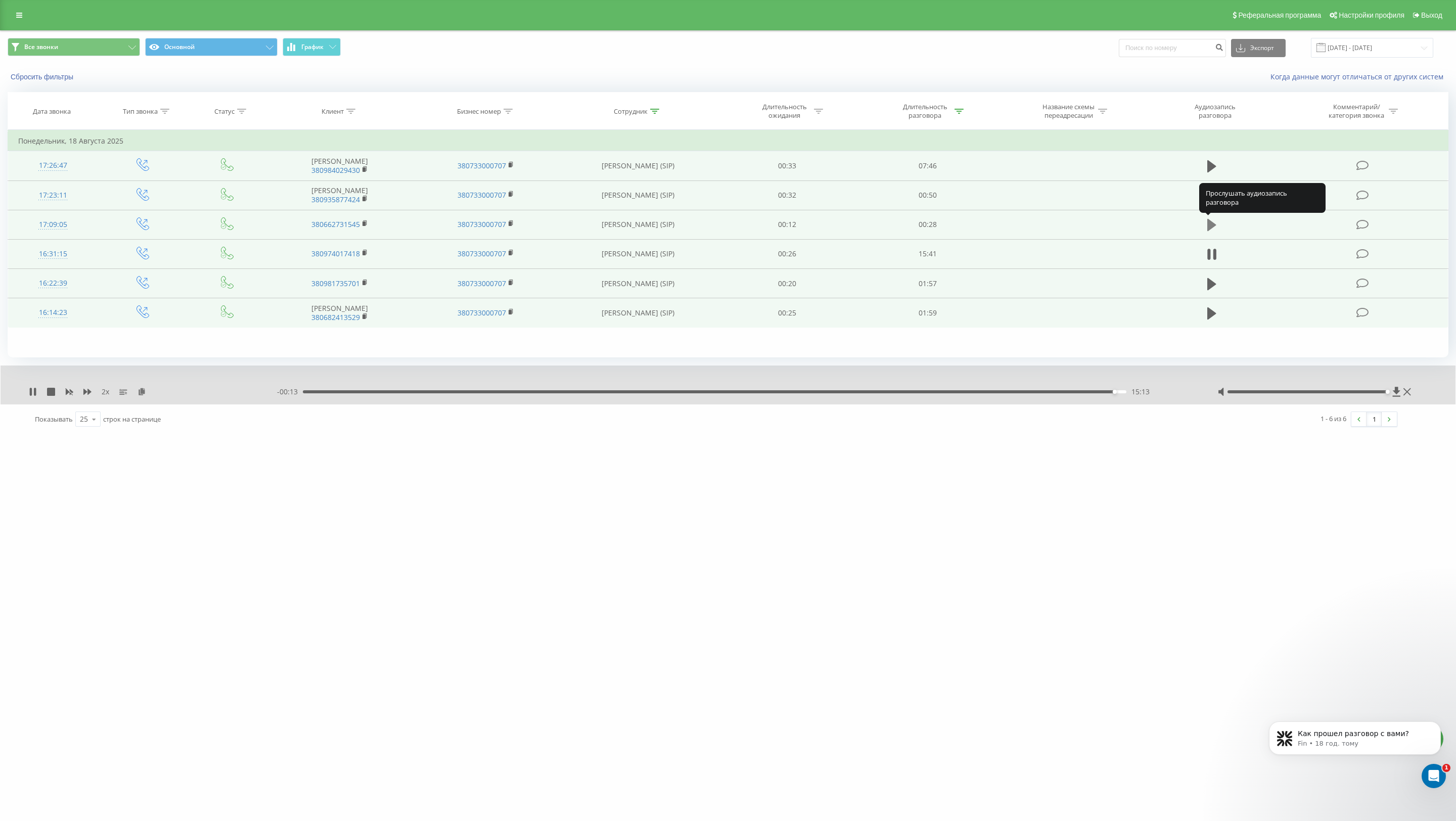
click at [755, 224] on icon at bounding box center [1211, 225] width 9 height 12
click at [755, 165] on icon at bounding box center [1211, 166] width 9 height 12
